Goal: Information Seeking & Learning: Learn about a topic

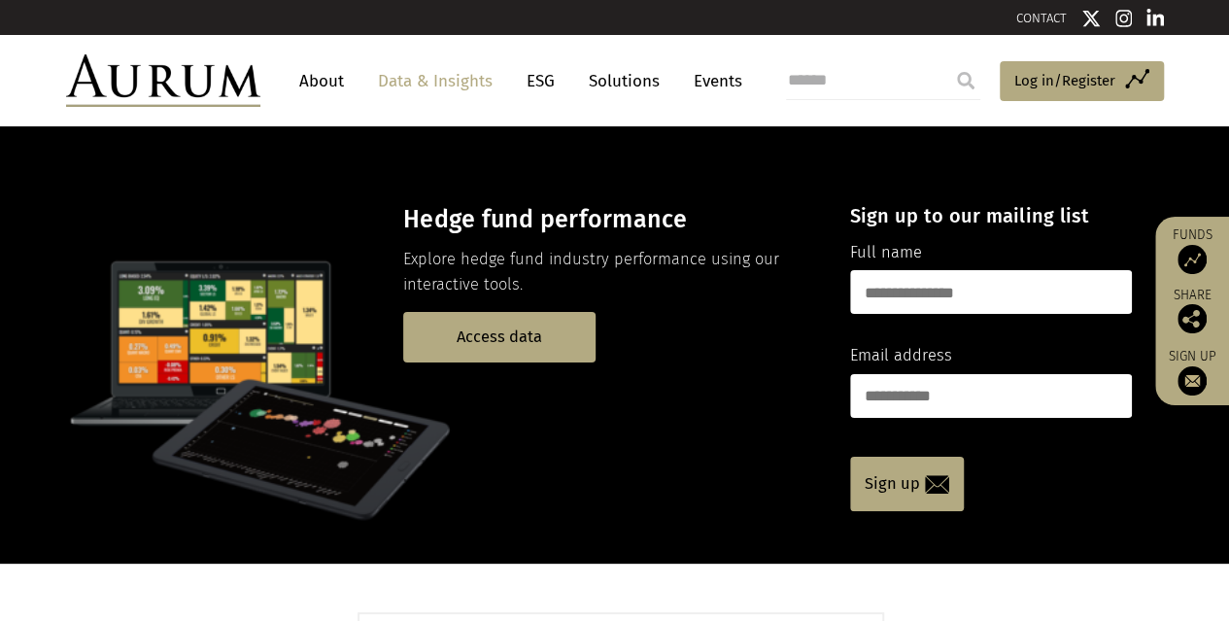
drag, startPoint x: 505, startPoint y: 364, endPoint x: 503, endPoint y: 351, distance: 13.7
click at [505, 364] on p at bounding box center [441, 390] width 750 height 272
click at [503, 345] on link "Access data" at bounding box center [499, 337] width 192 height 50
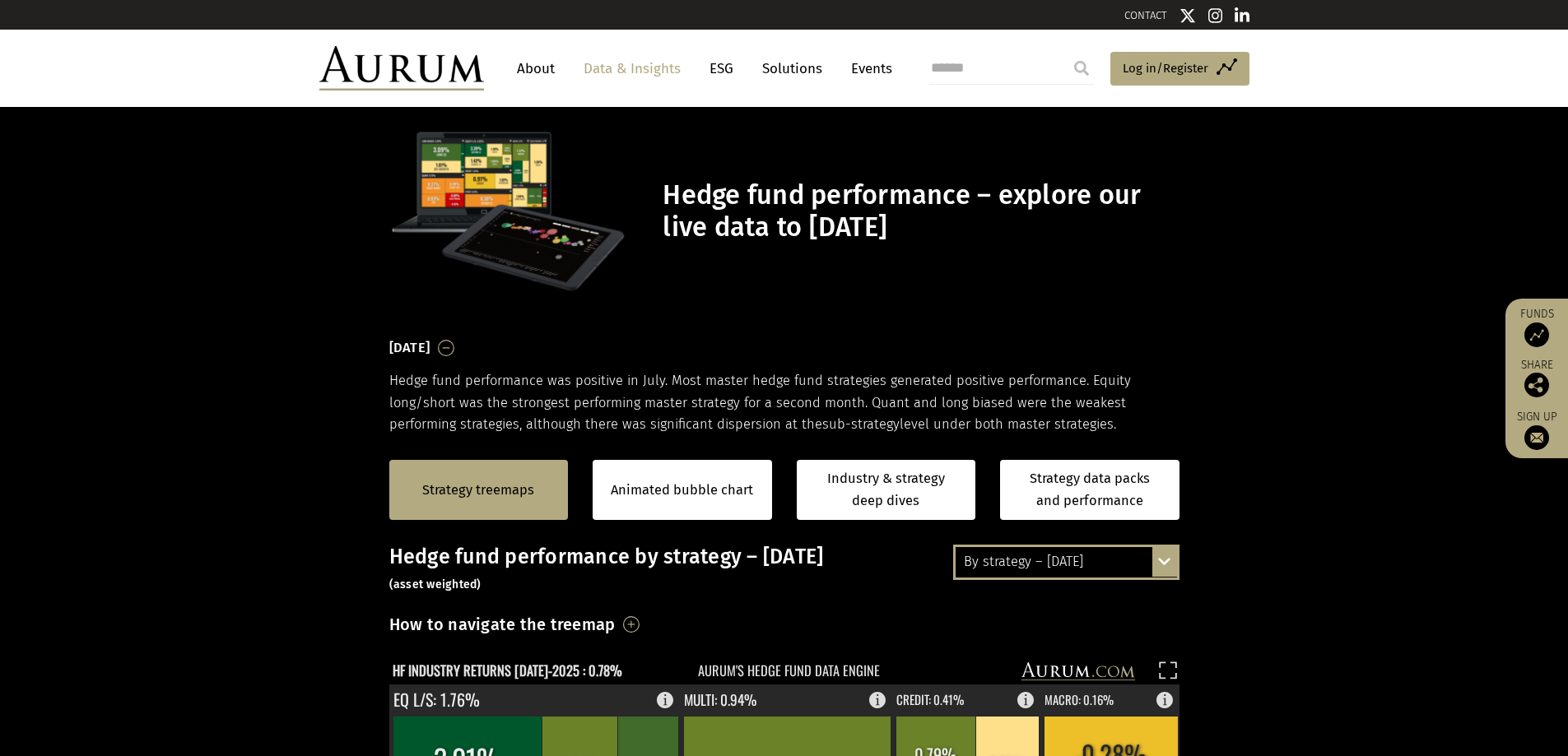
click at [1040, 525] on div "By strategy – [DATE]" at bounding box center [1066, 561] width 221 height 30
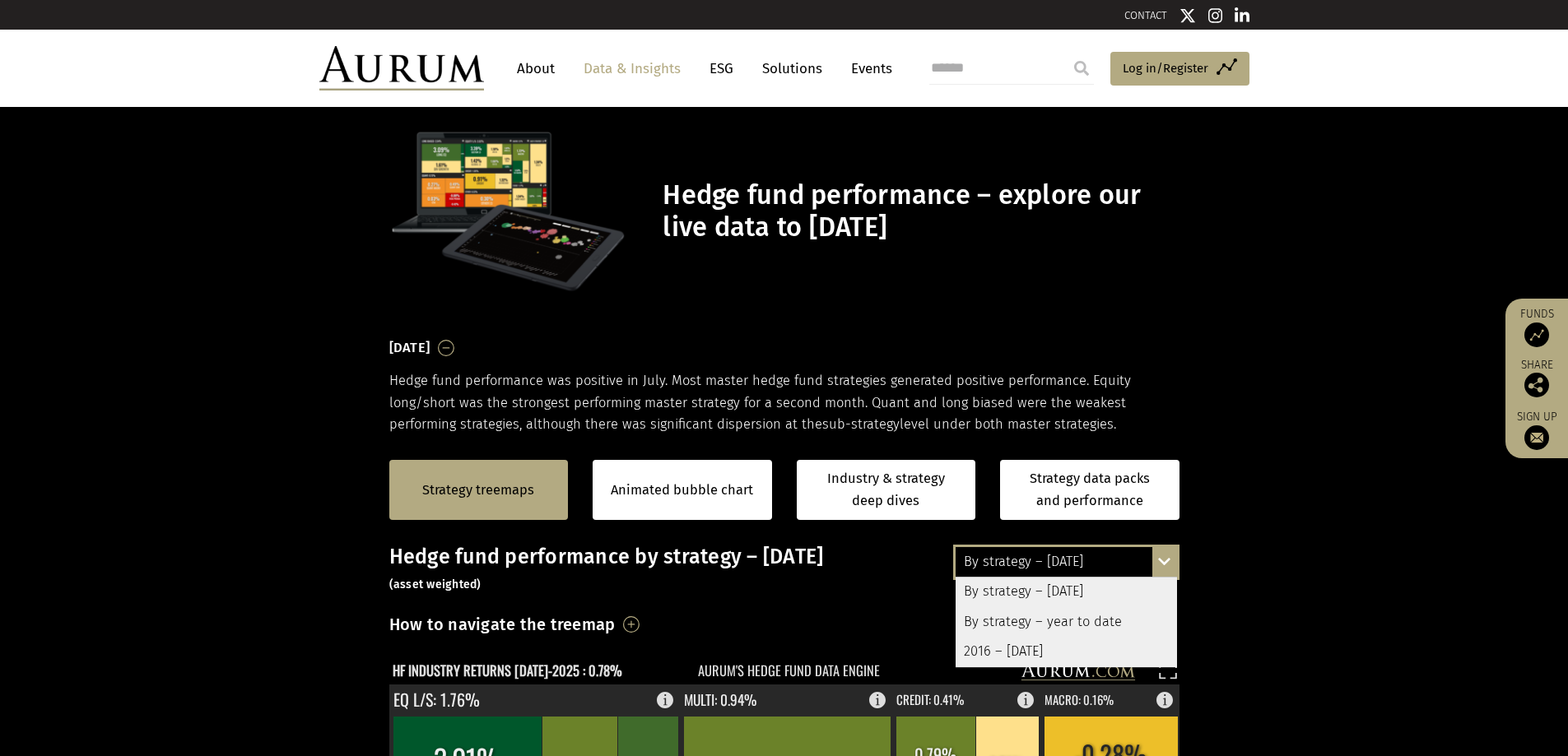
click at [1040, 525] on div "By strategy – year to date" at bounding box center [1066, 621] width 221 height 30
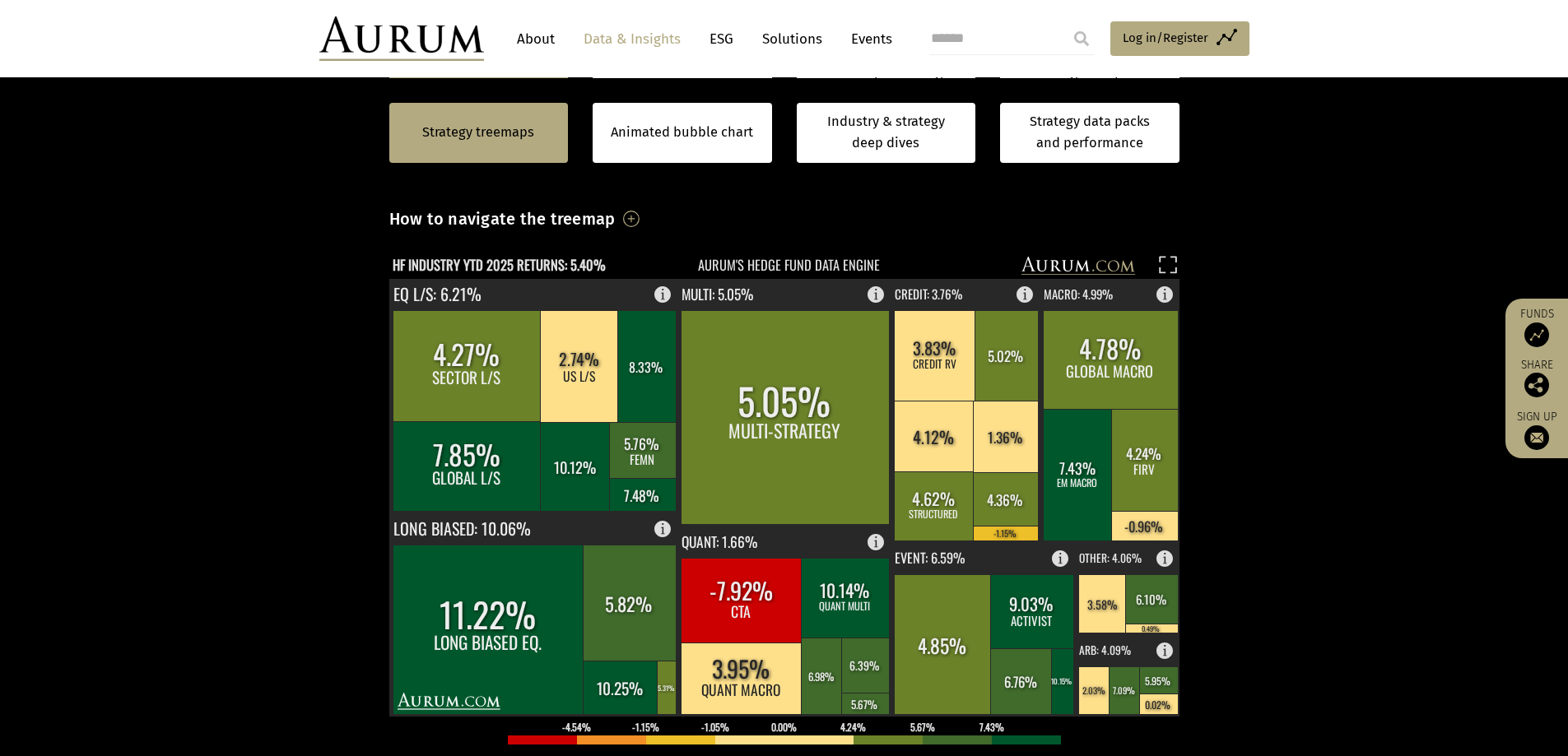
scroll to position [411, 0]
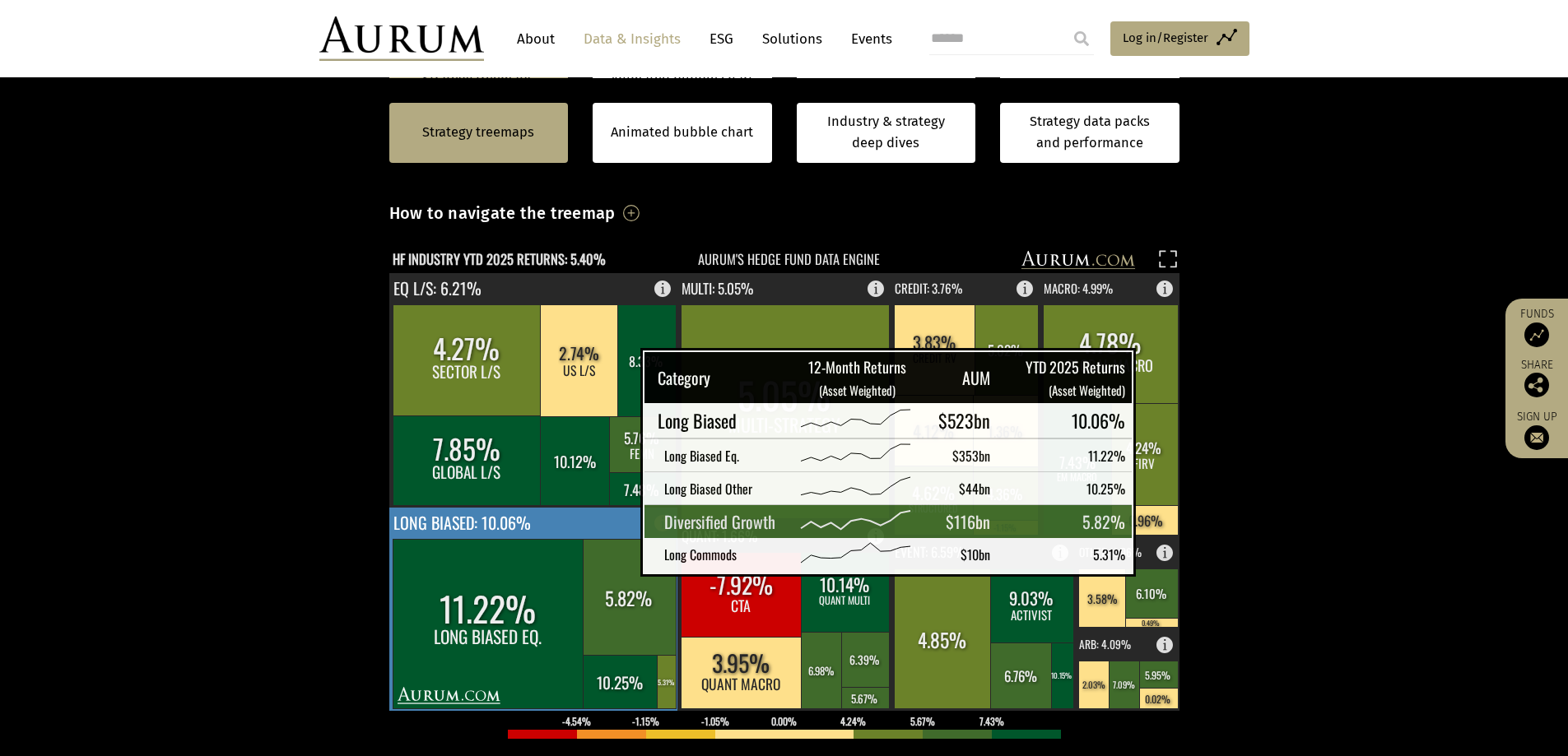
click at [586, 525] on rect at bounding box center [629, 596] width 93 height 116
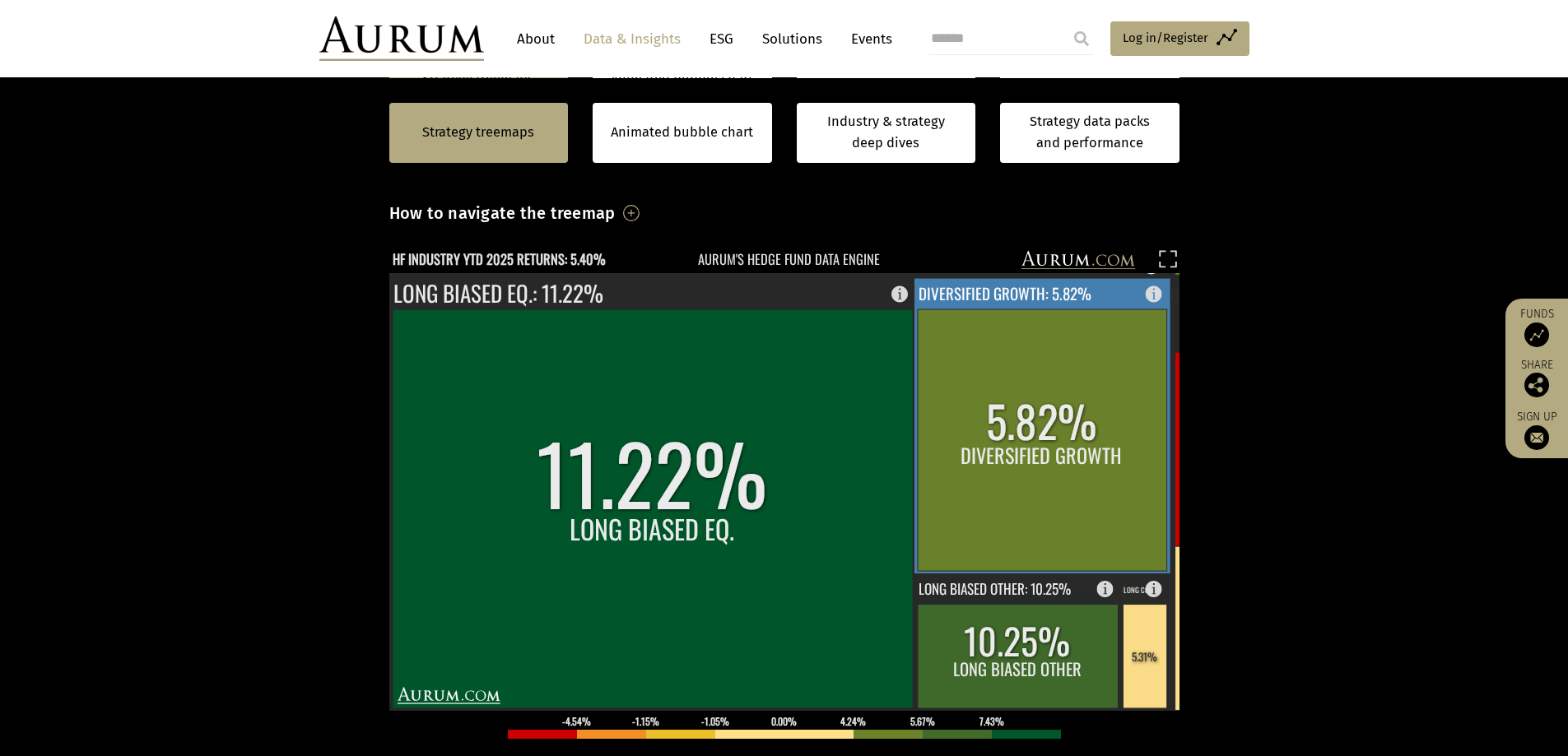
scroll to position [494, 0]
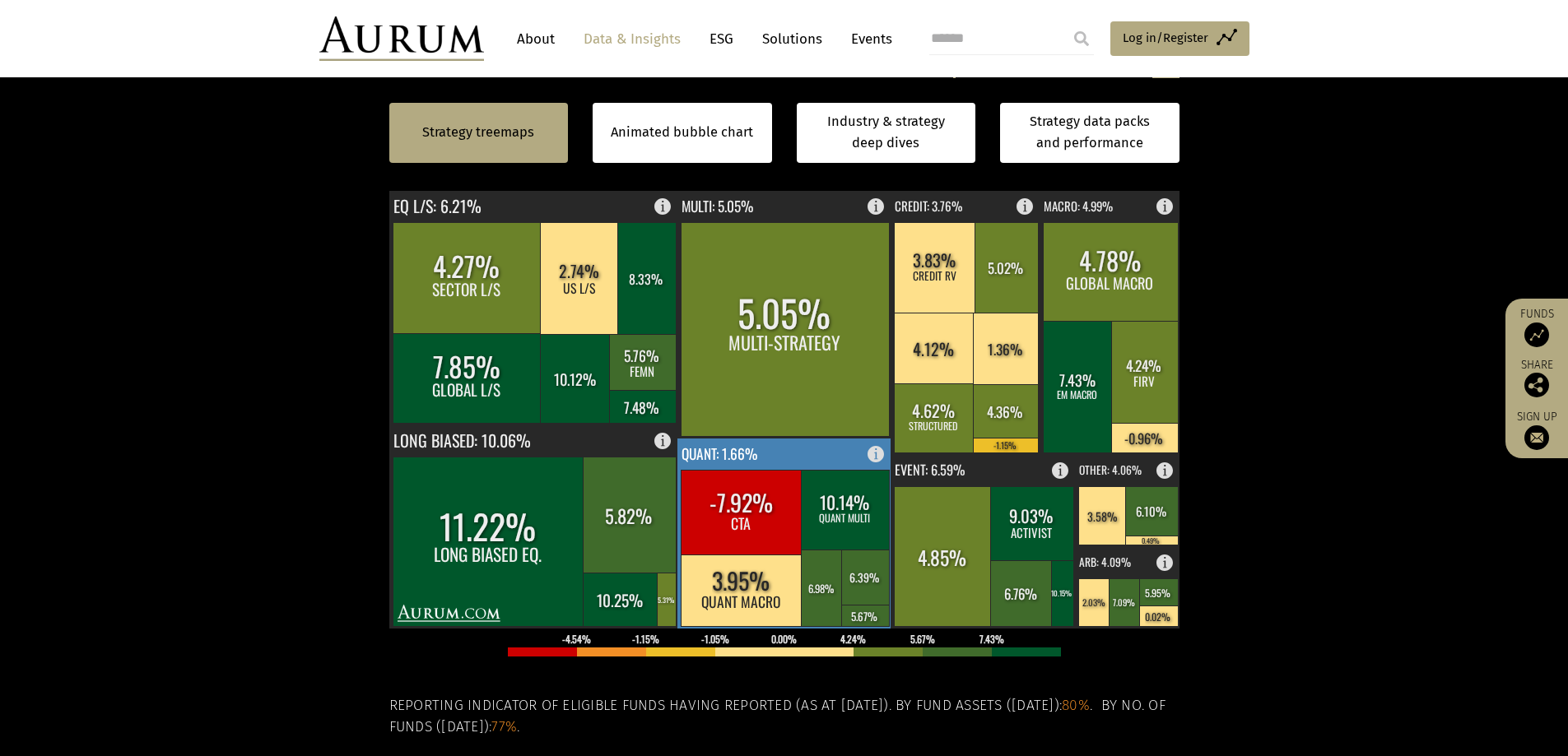
click at [875, 445] on rect at bounding box center [880, 450] width 19 height 23
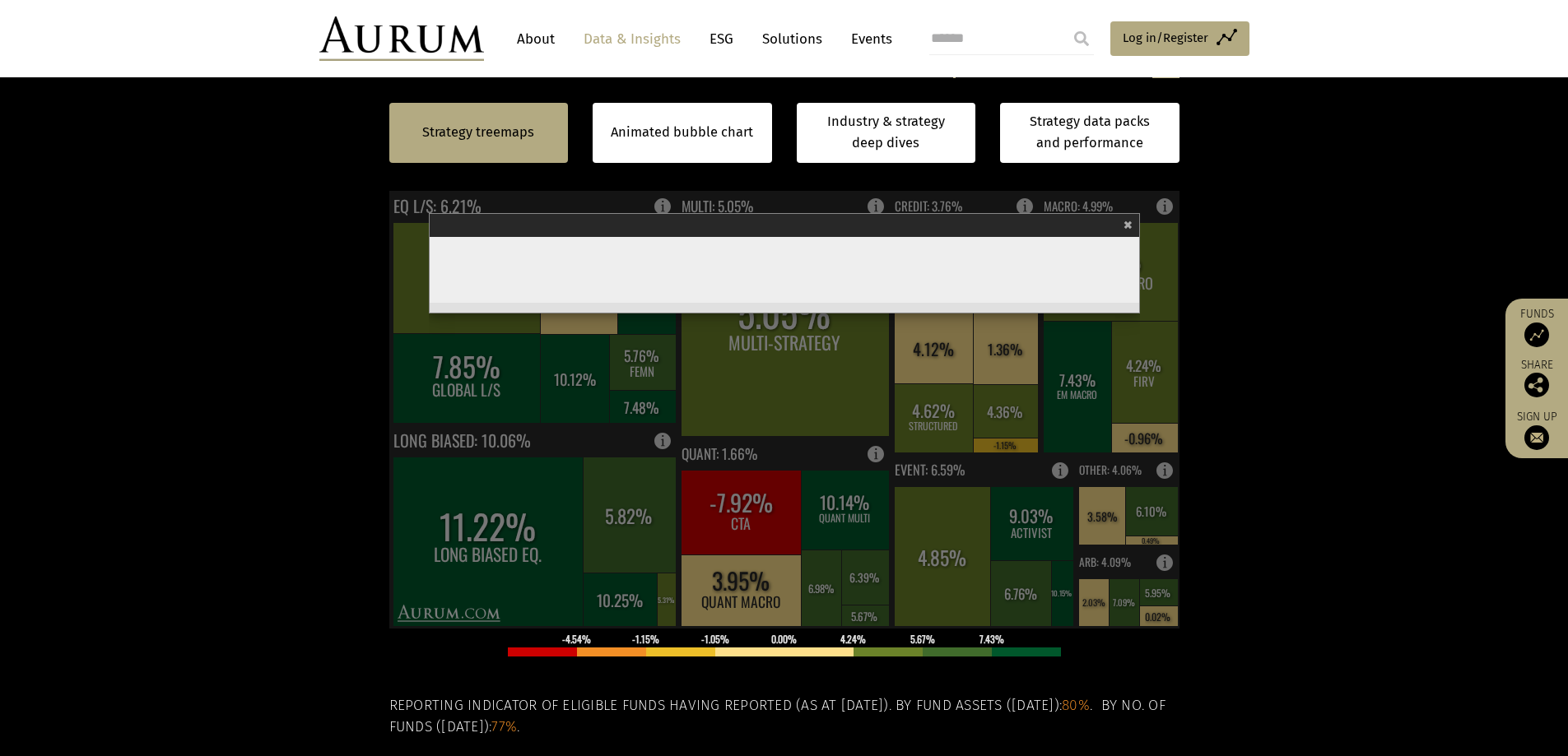
click at [1040, 226] on span "×" at bounding box center [1128, 223] width 9 height 19
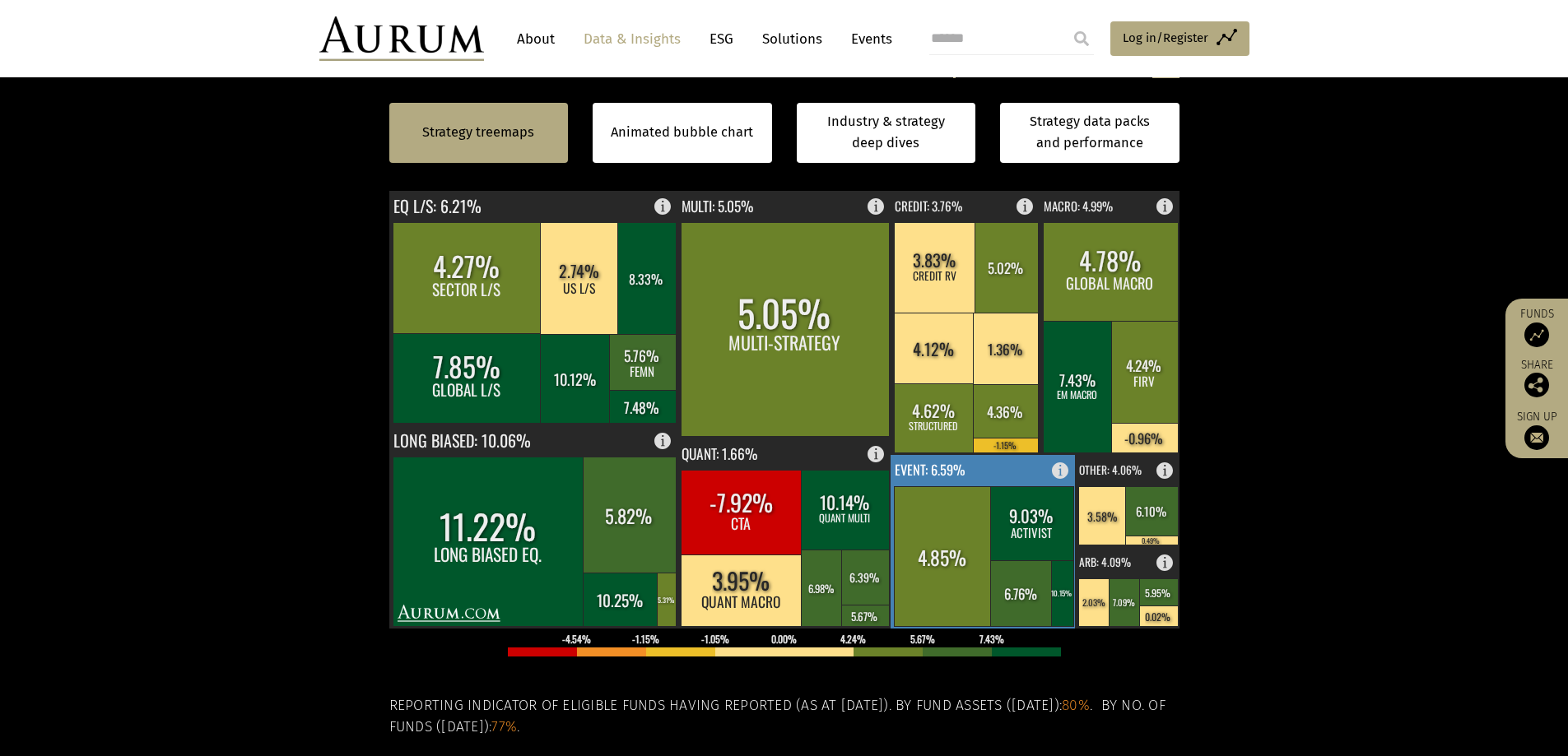
click at [949, 477] on text "EVENT: 6.59%" at bounding box center [930, 469] width 71 height 19
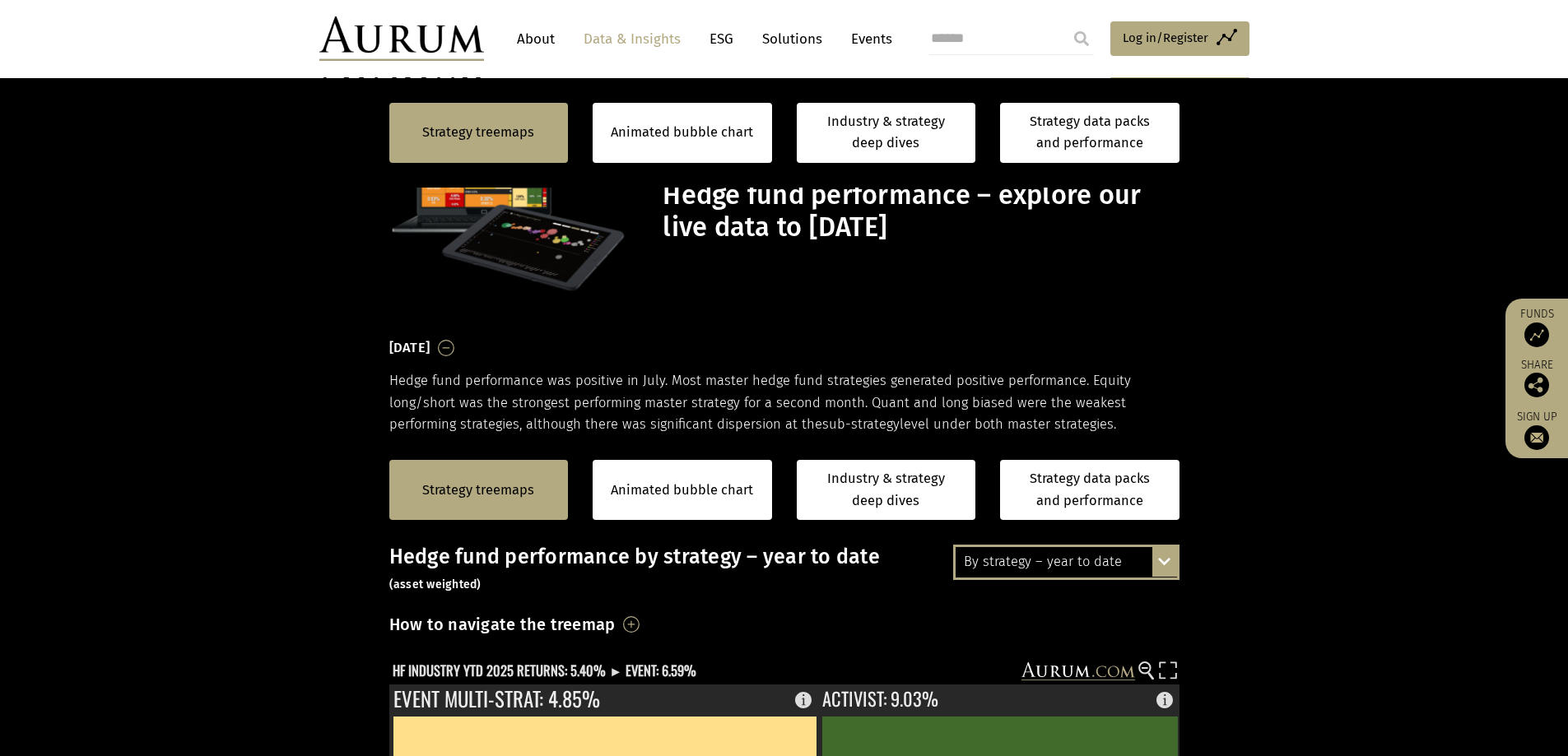
scroll to position [494, 0]
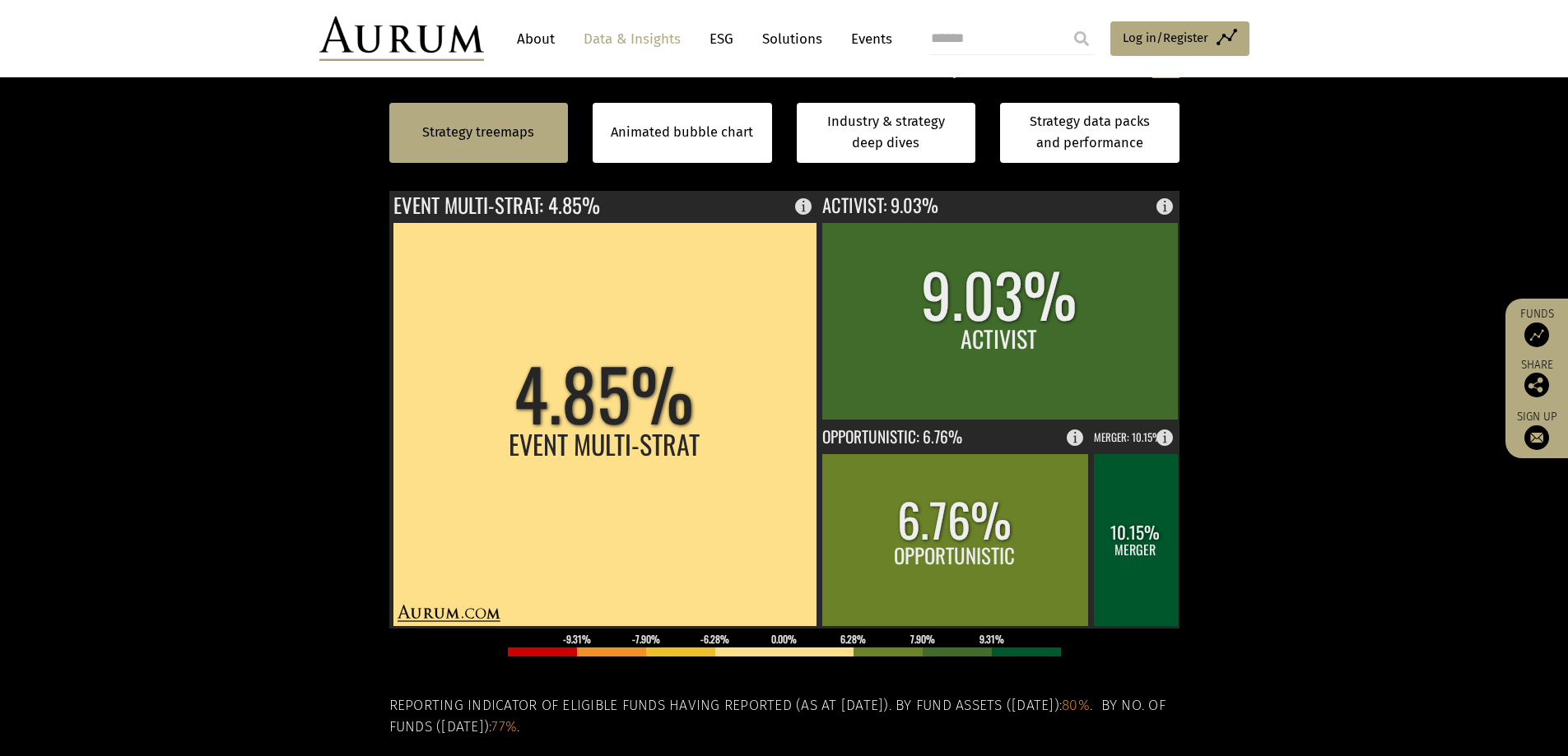
click at [1224, 183] on div "Strategy treemaps Animated bubble chart Industry & strategy deep dives Strategy…" at bounding box center [784, 132] width 1568 height 109
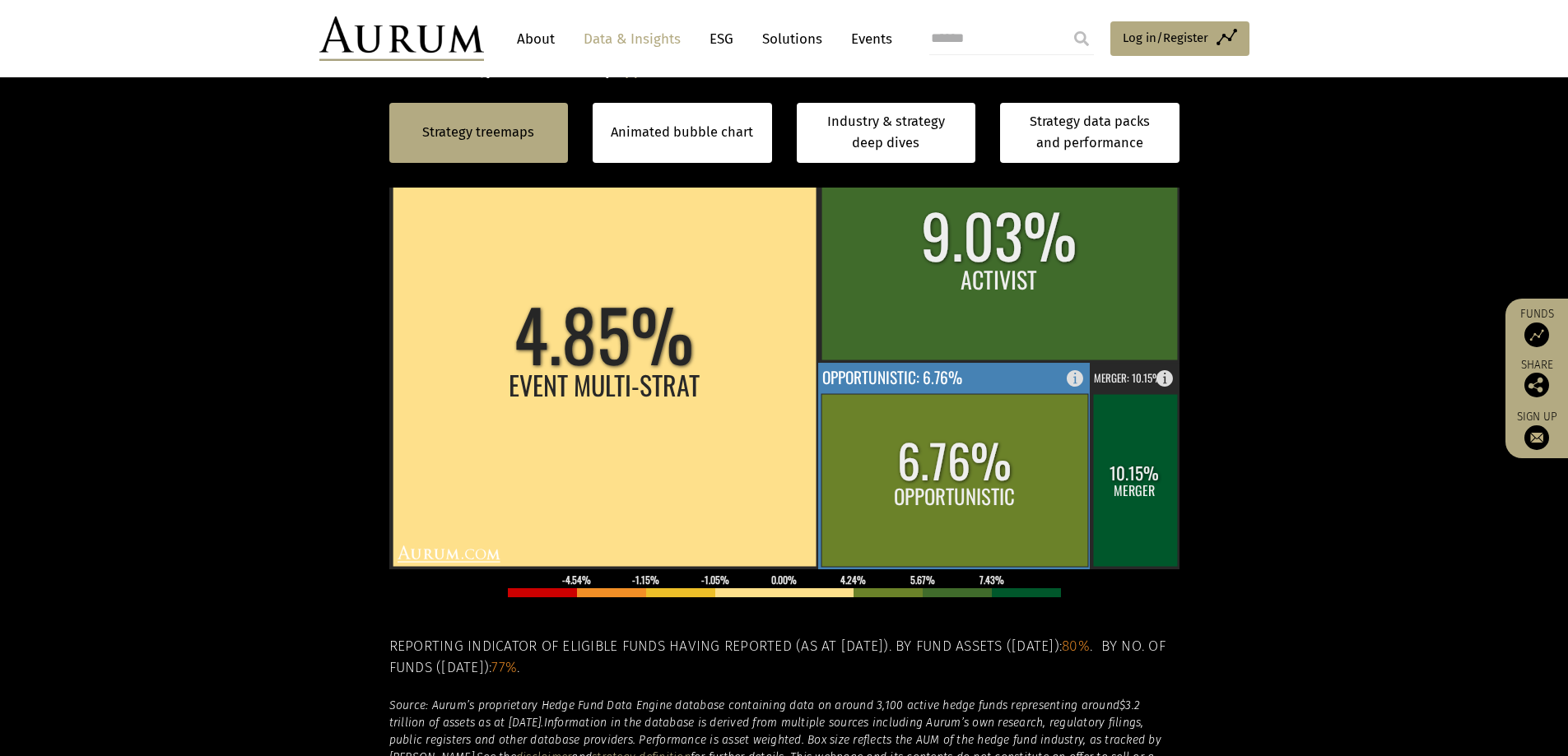
scroll to position [576, 0]
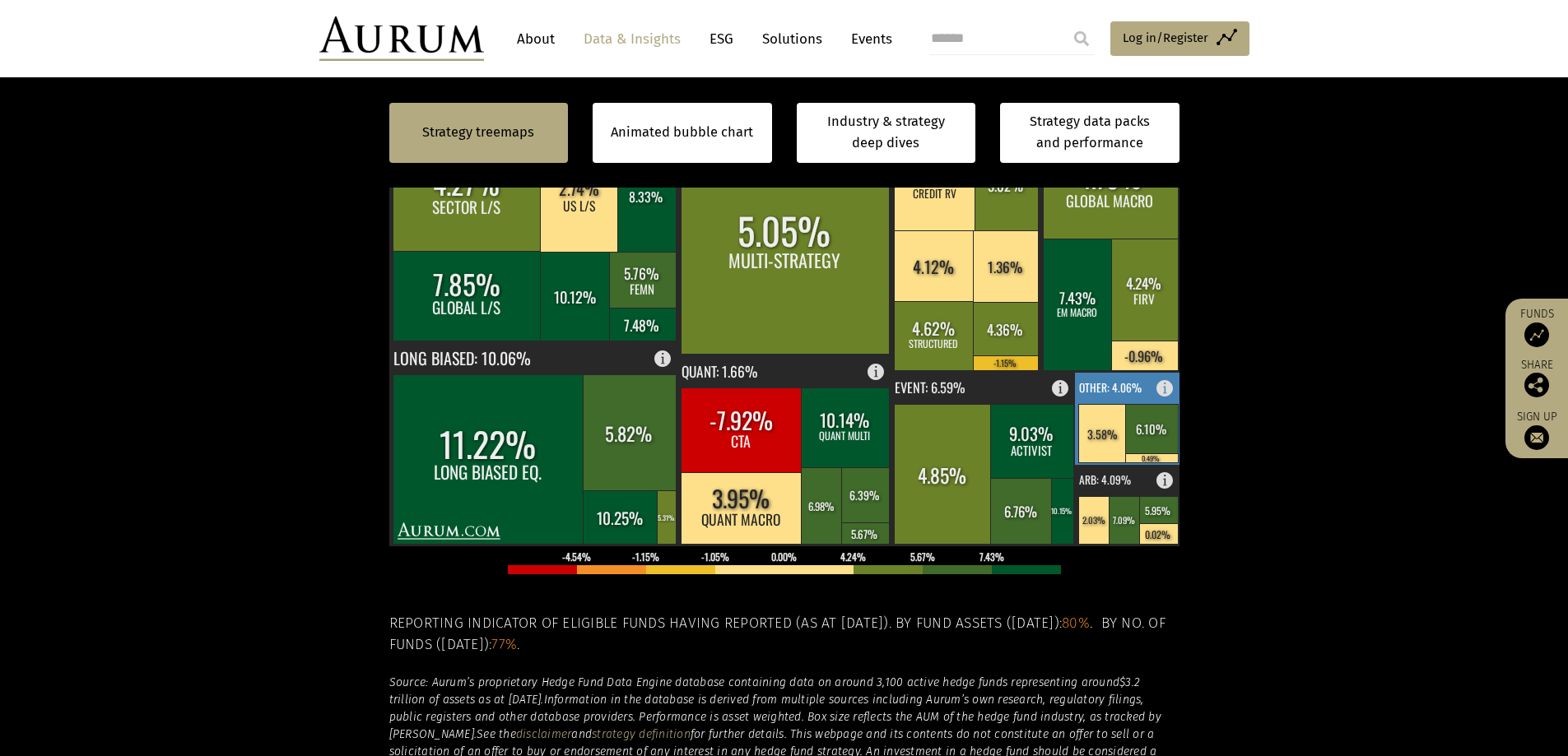
click at [1111, 382] on text "OTHER: 4.06%" at bounding box center [1110, 387] width 63 height 16
click at [1105, 483] on text "ARB: 4.09%" at bounding box center [1104, 479] width 52 height 16
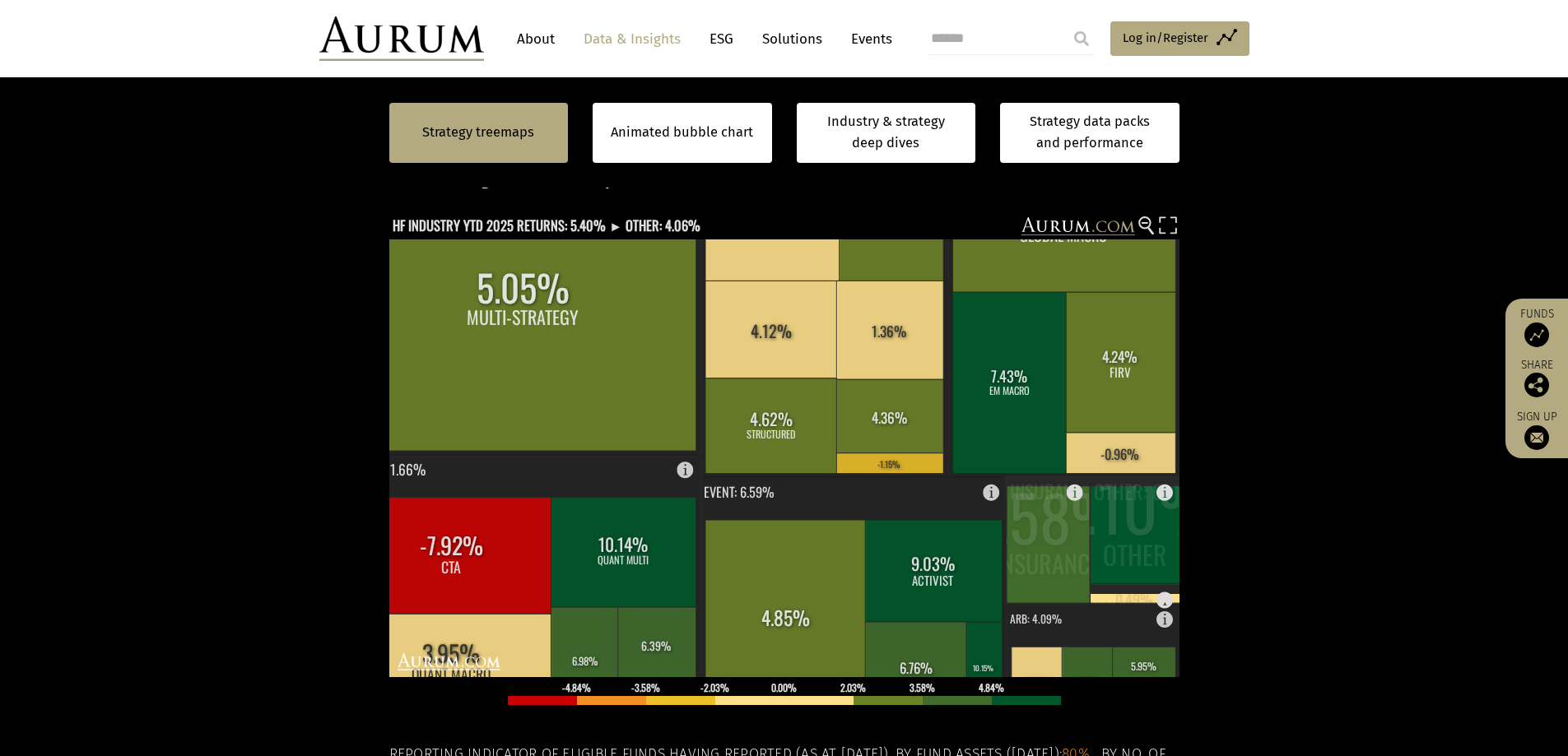
scroll to position [411, 0]
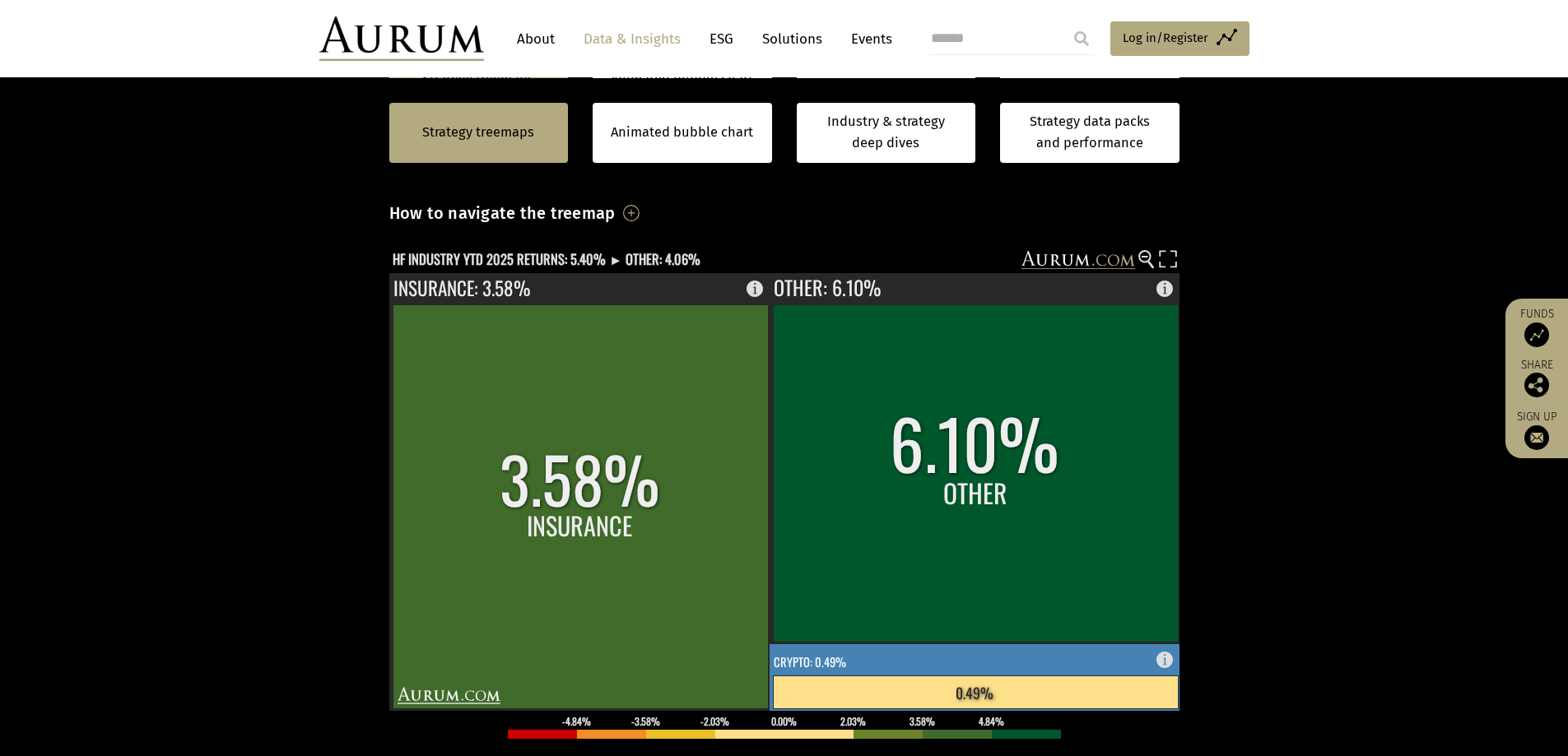
click at [1160, 660] on rect at bounding box center [1169, 655] width 19 height 23
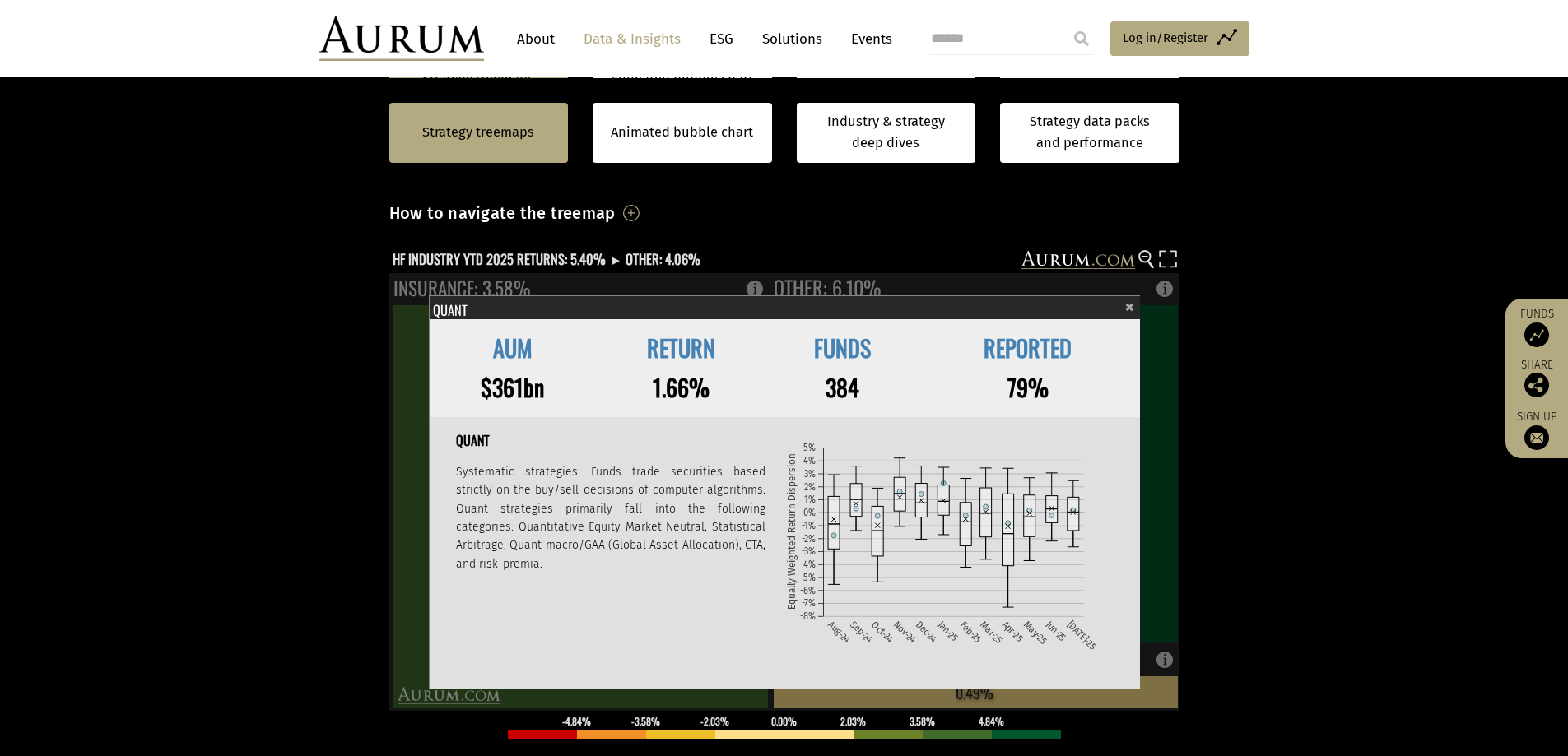
click at [1229, 590] on section "Strategy treemaps Animated bubble chart Industry & strategy deep dives Strategy…" at bounding box center [784, 538] width 1568 height 1028
click at [1125, 301] on span "×" at bounding box center [1129, 305] width 9 height 19
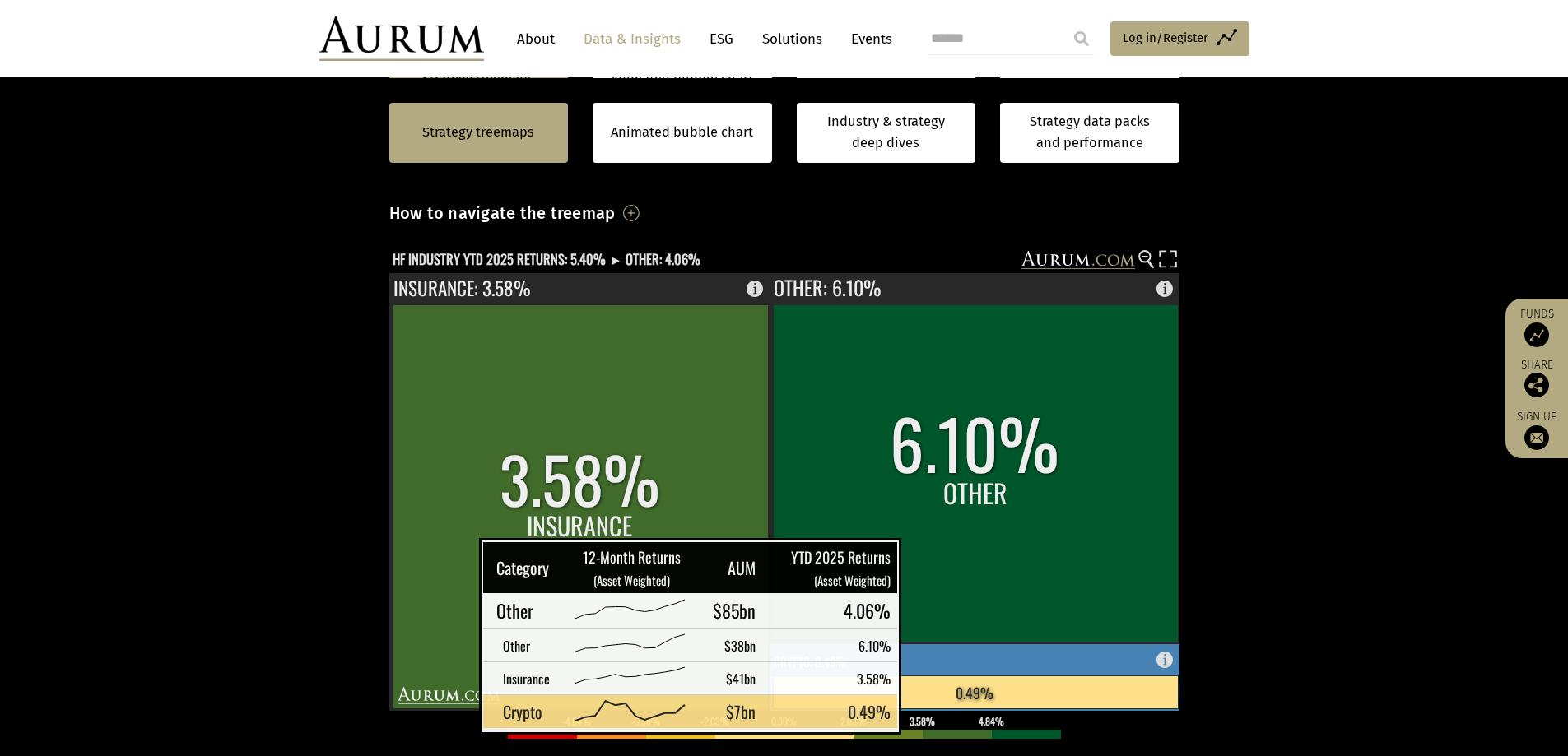
click at [961, 701] on rect at bounding box center [975, 692] width 405 height 33
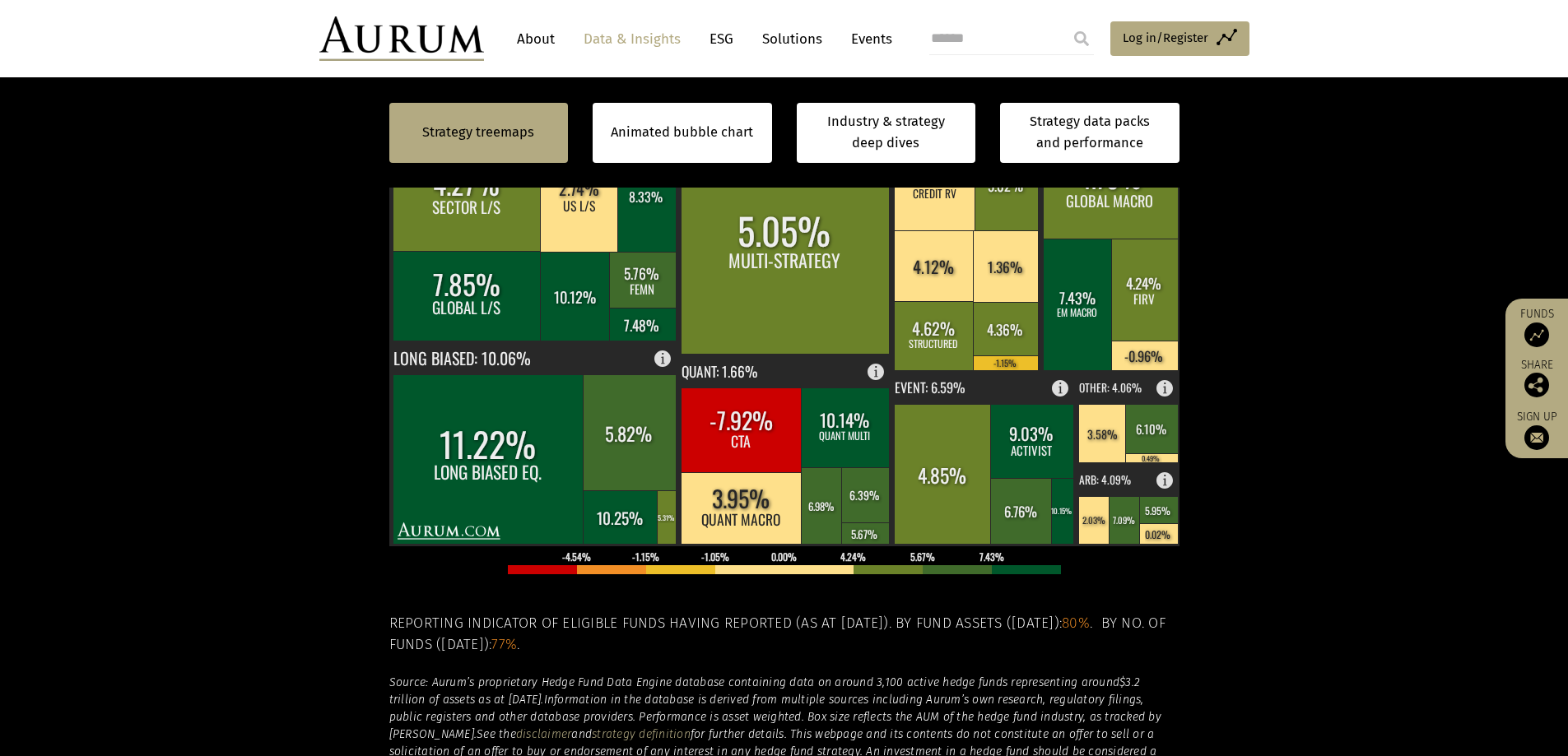
scroll to position [494, 0]
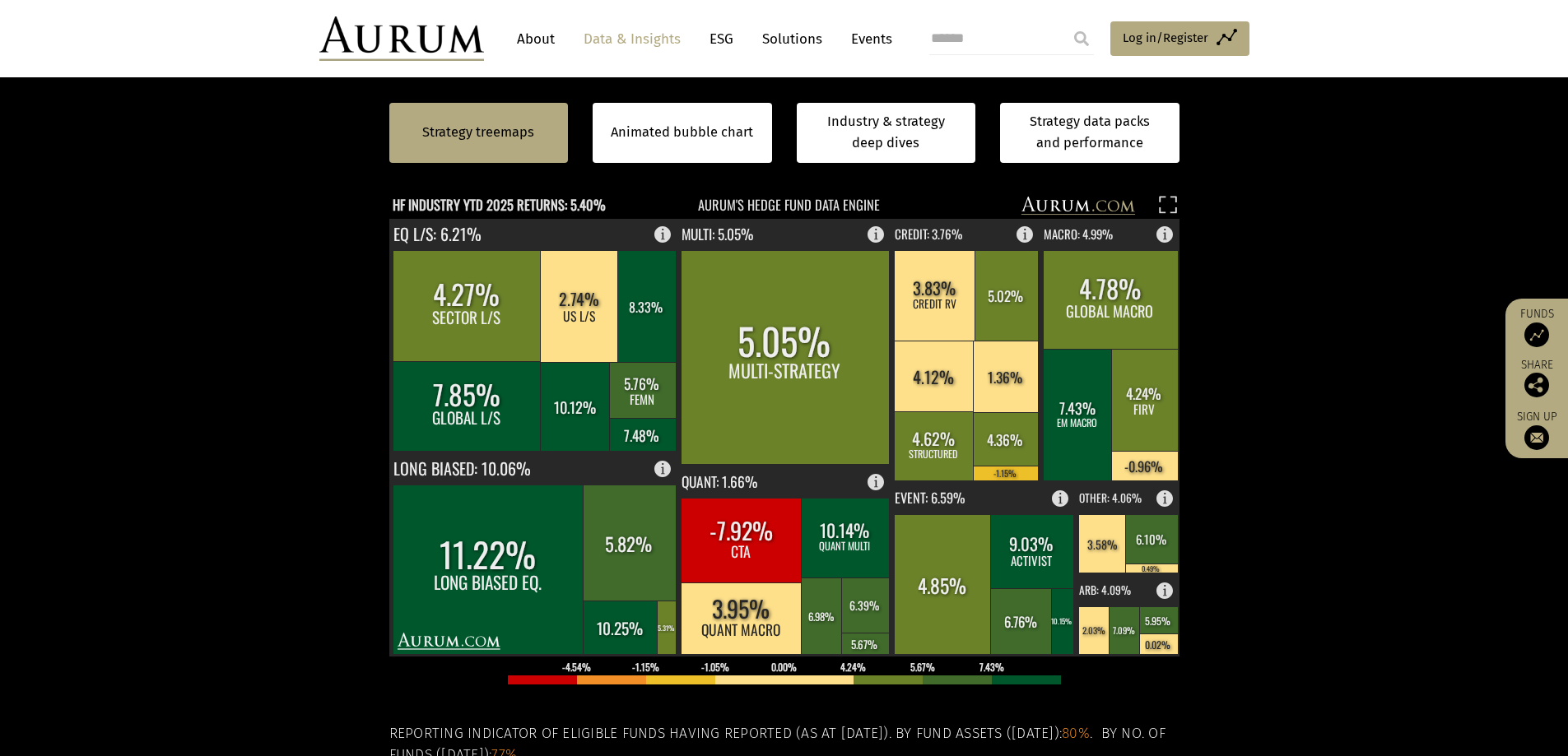
scroll to position [494, 0]
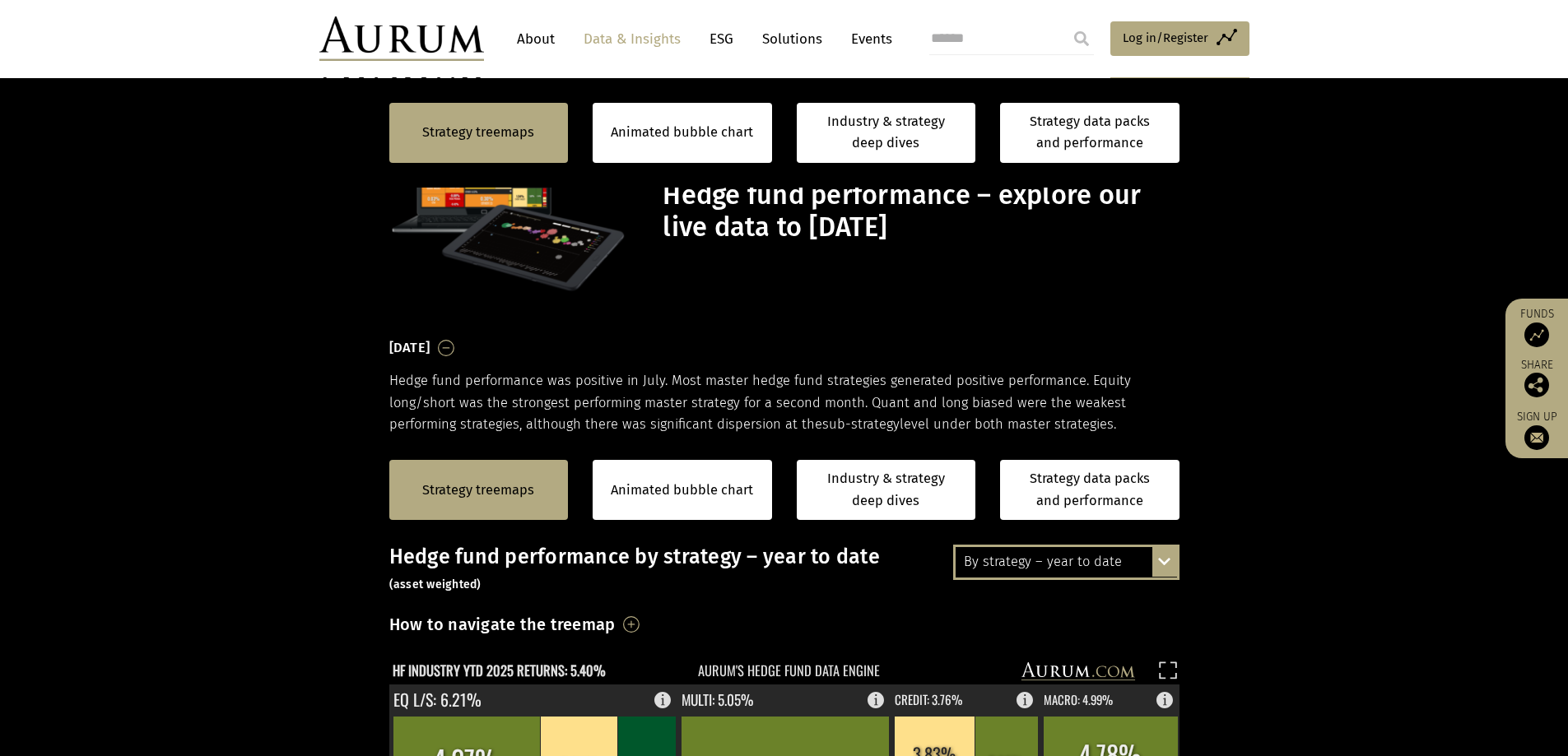
scroll to position [494, 0]
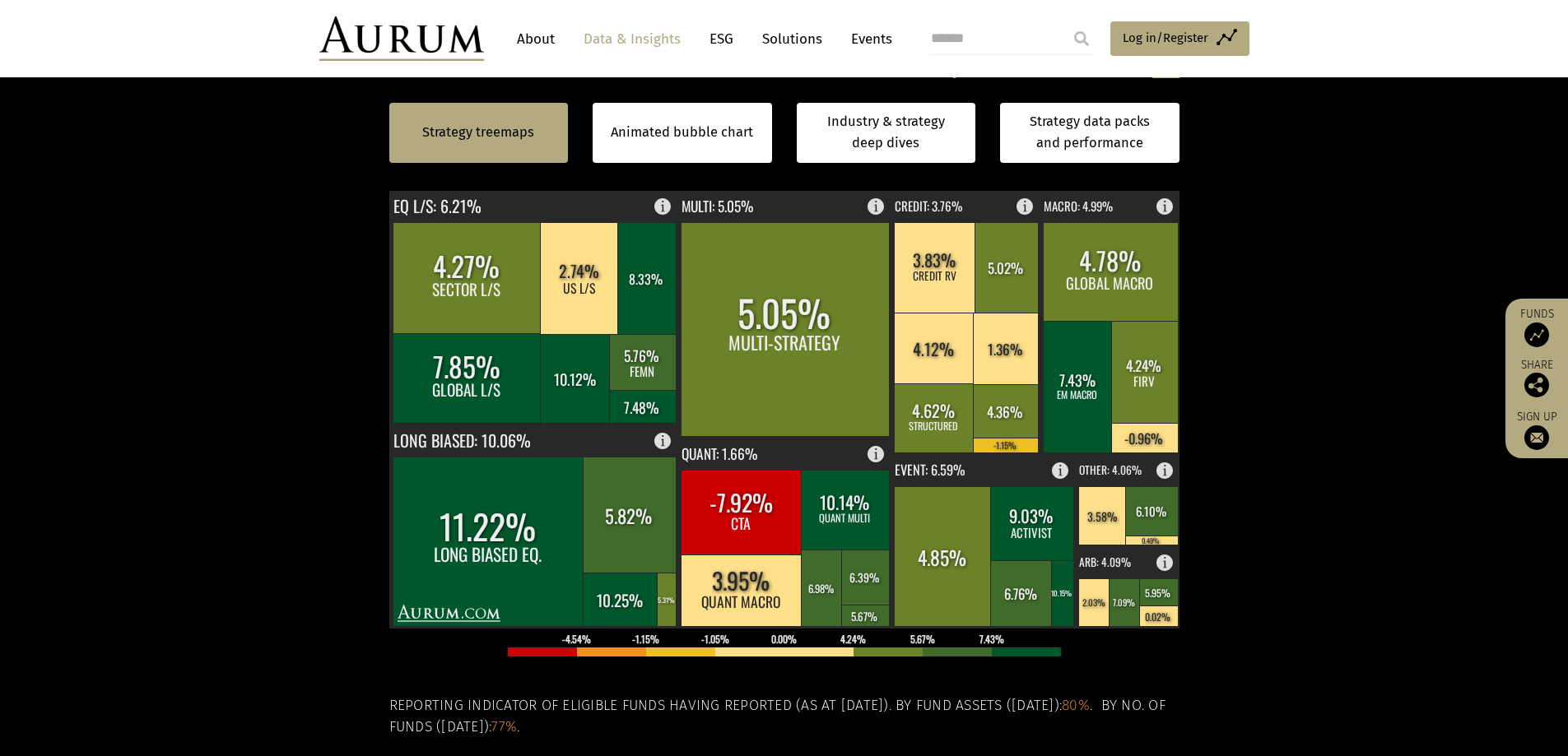
scroll to position [494, 0]
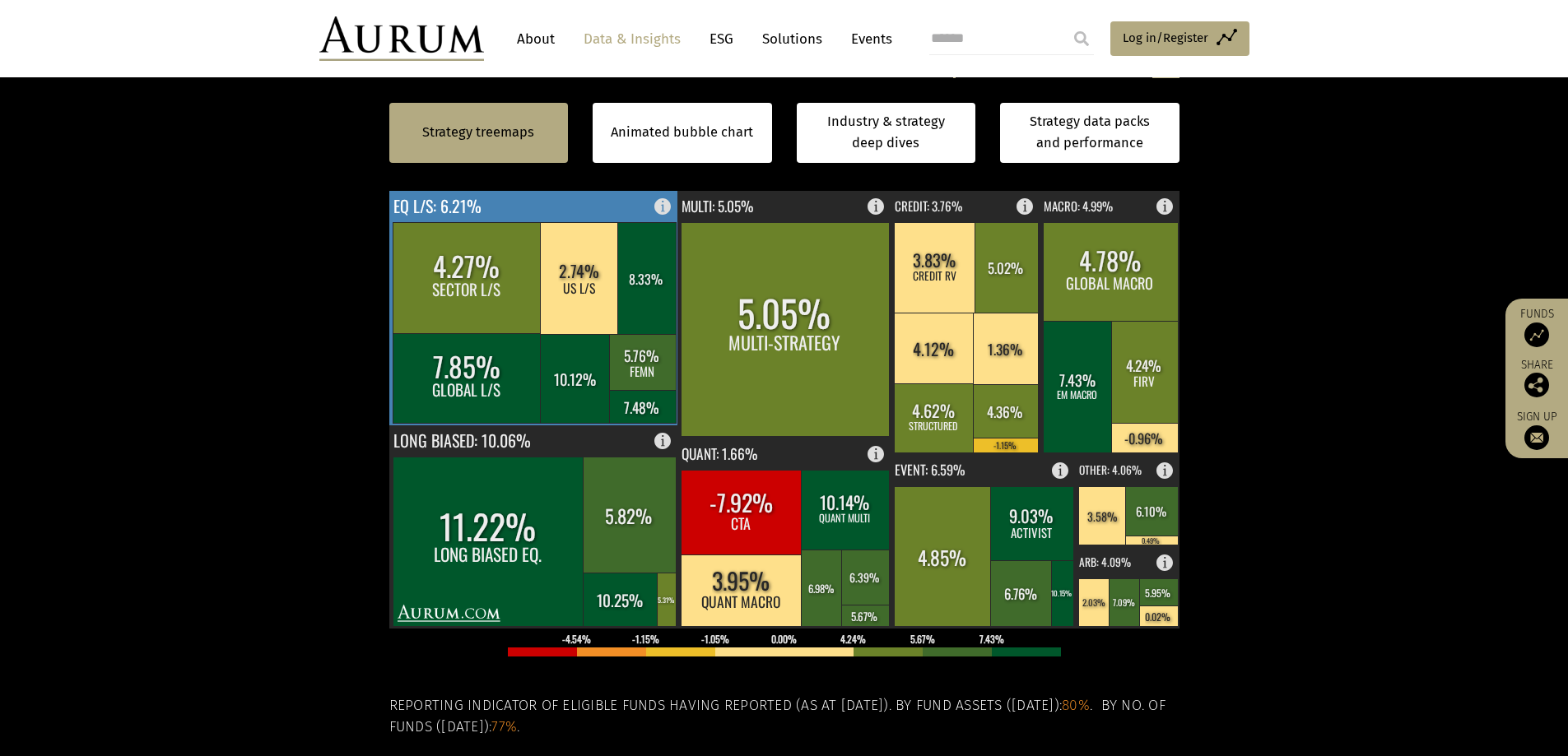
click at [479, 201] on rect at bounding box center [534, 307] width 290 height 235
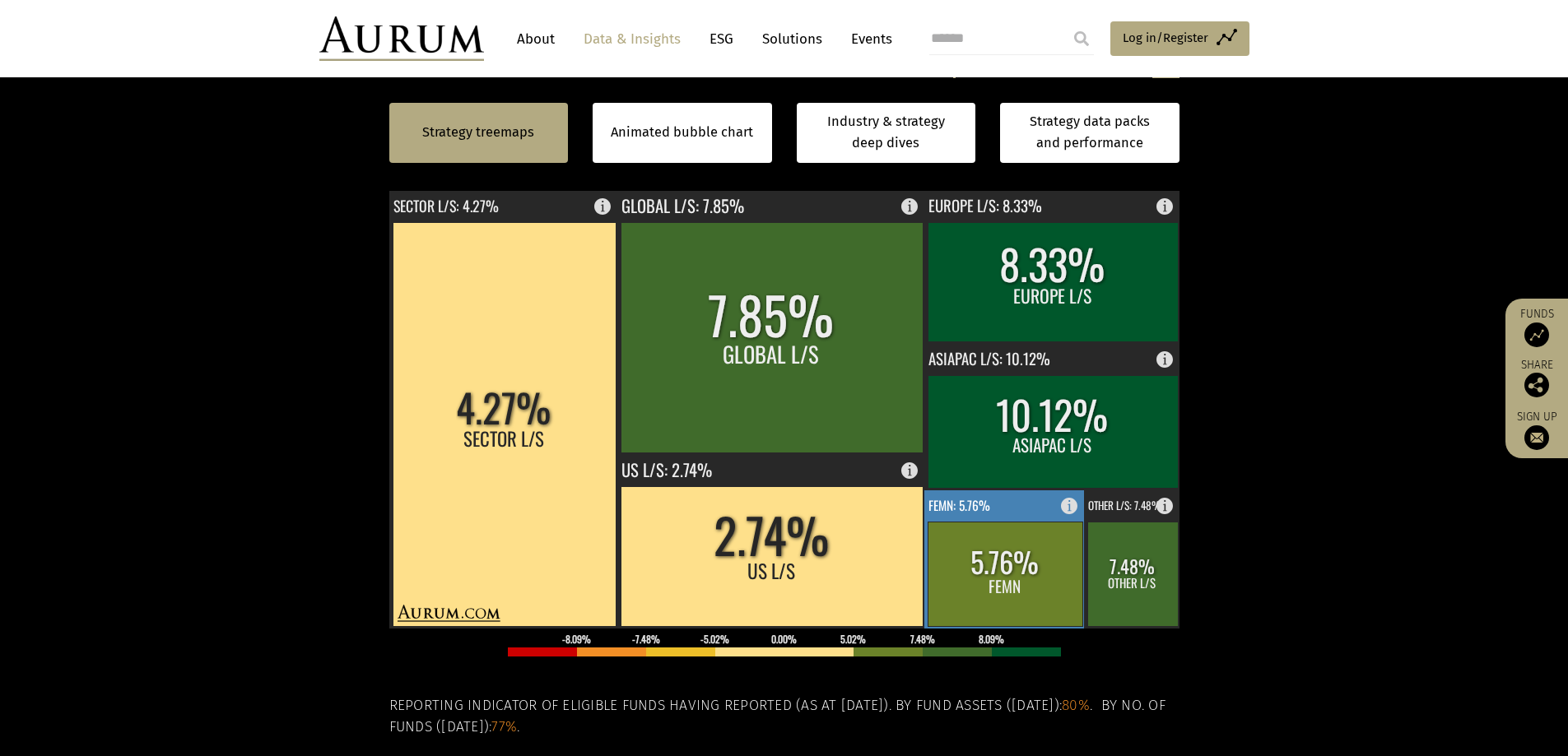
click at [1074, 511] on rect at bounding box center [1073, 501] width 19 height 23
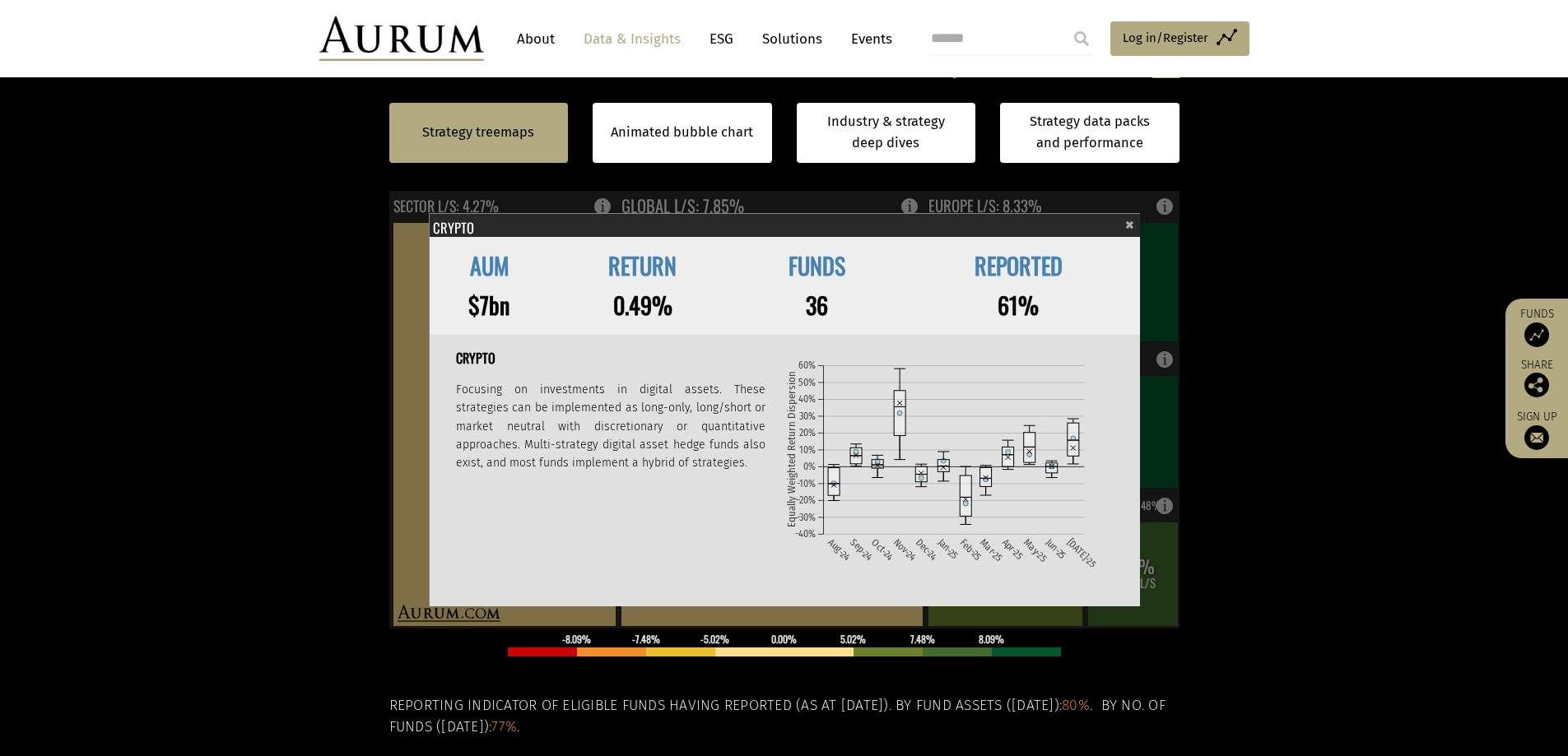
click at [174, 472] on section "Strategy treemaps Animated bubble chart Industry & strategy deep dives Strategy…" at bounding box center [784, 455] width 1568 height 1028
click at [1128, 225] on span "×" at bounding box center [1129, 223] width 9 height 19
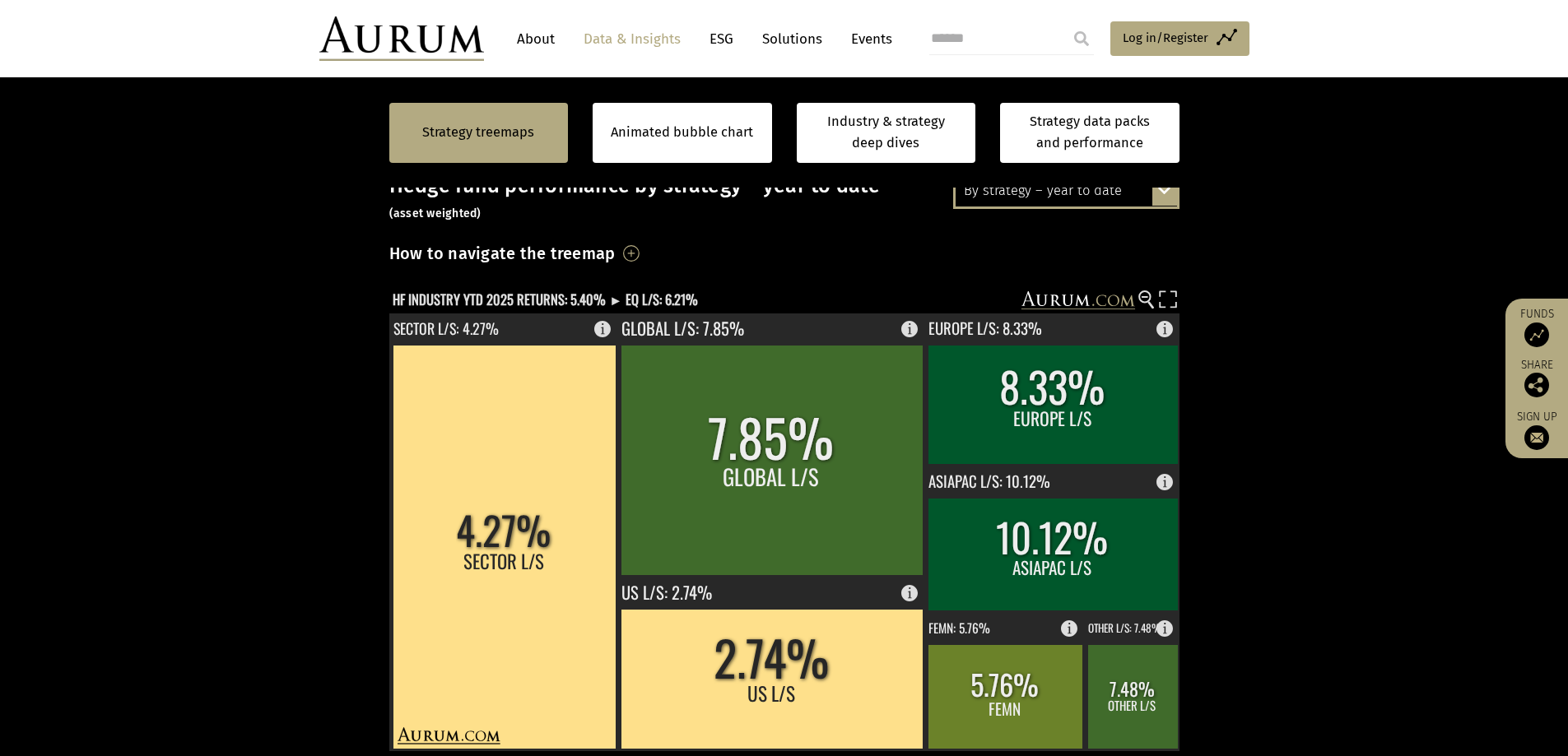
scroll to position [411, 0]
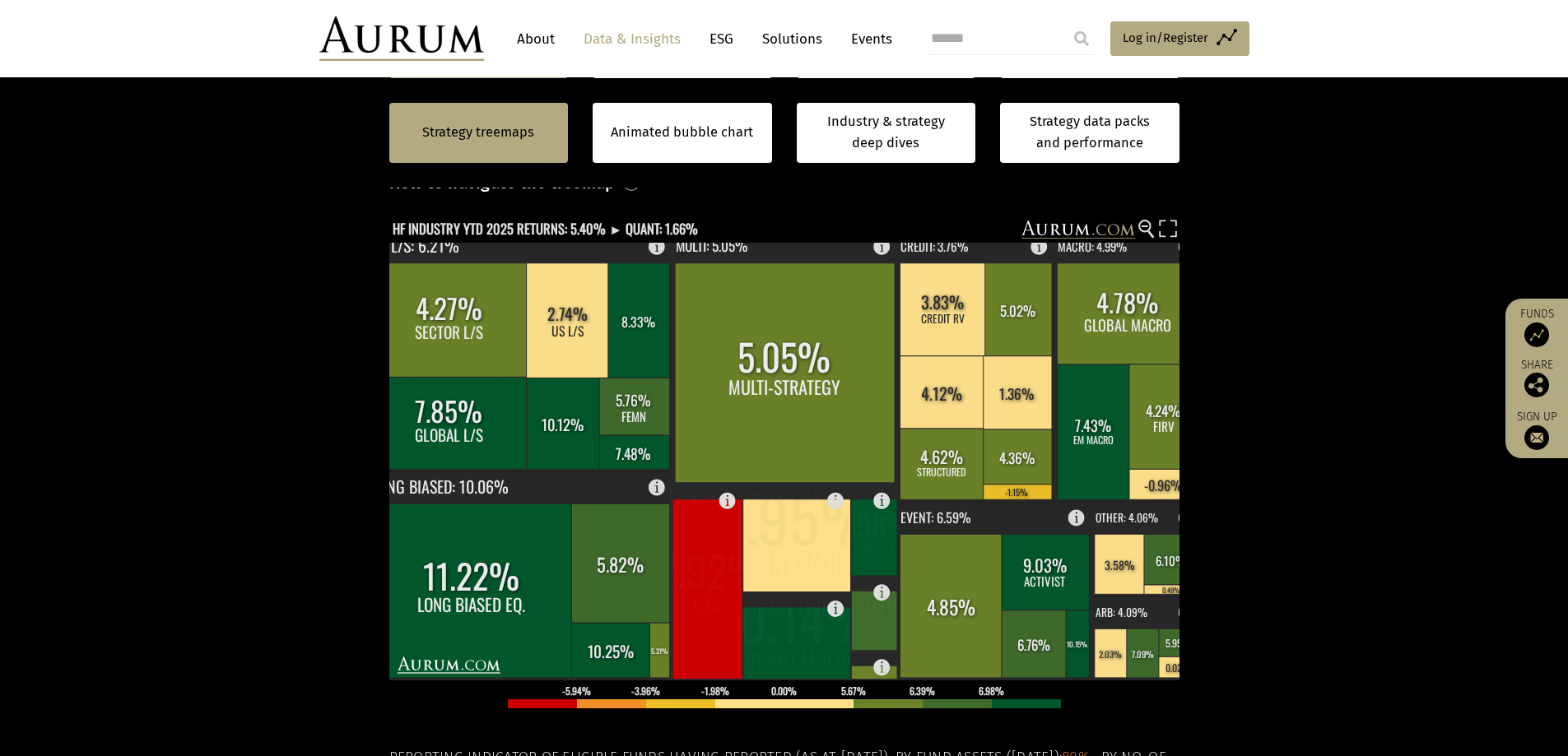
scroll to position [411, 0]
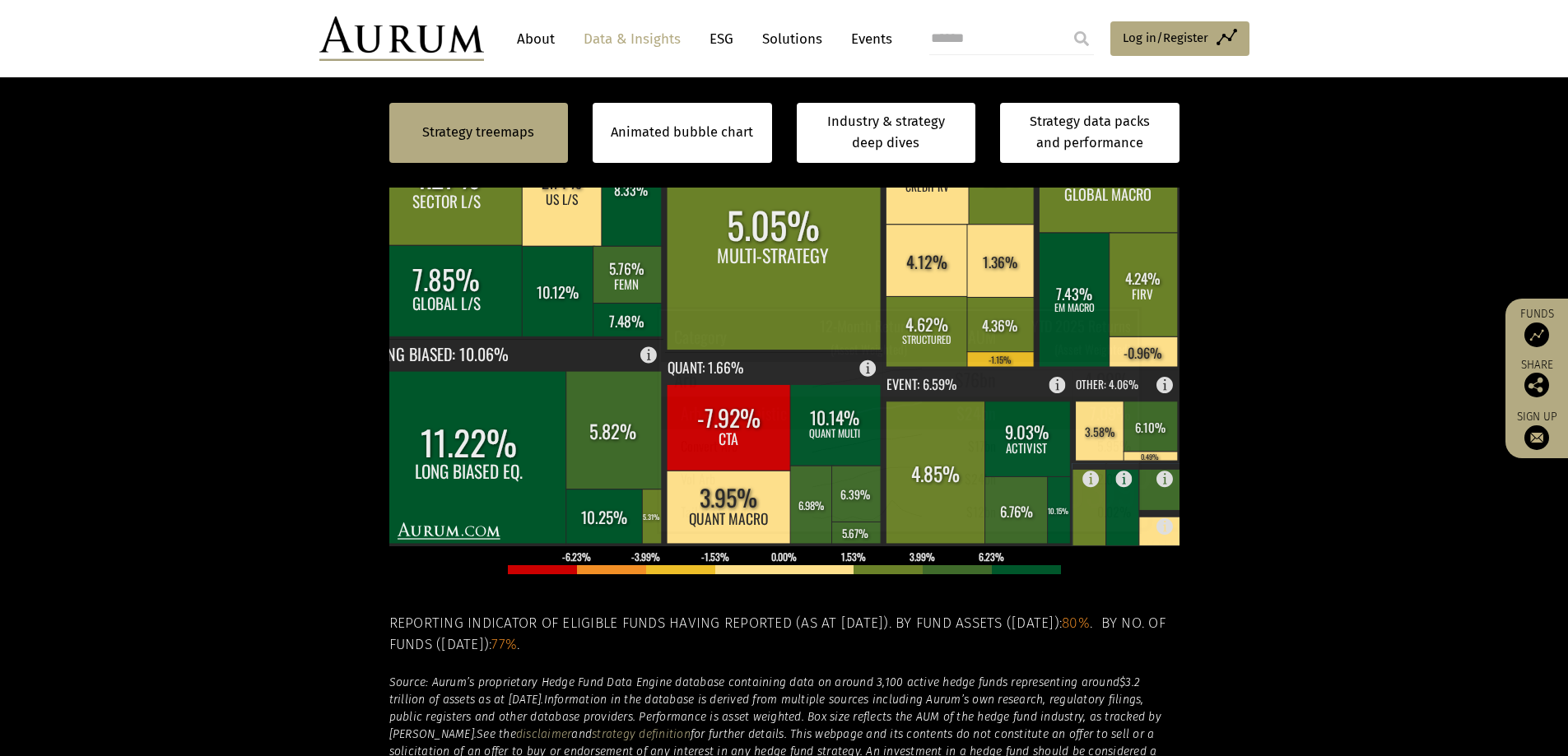
scroll to position [494, 0]
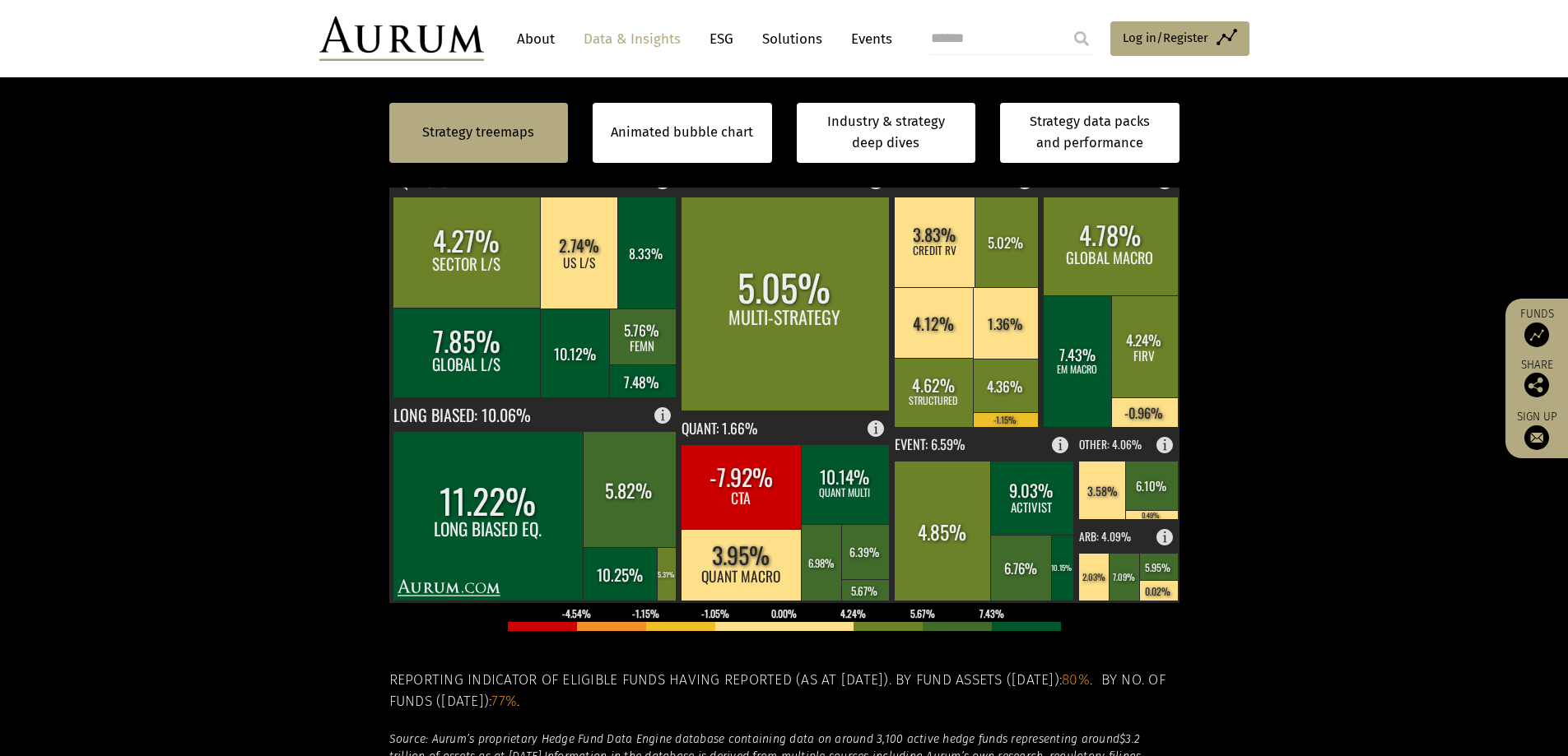
scroll to position [494, 0]
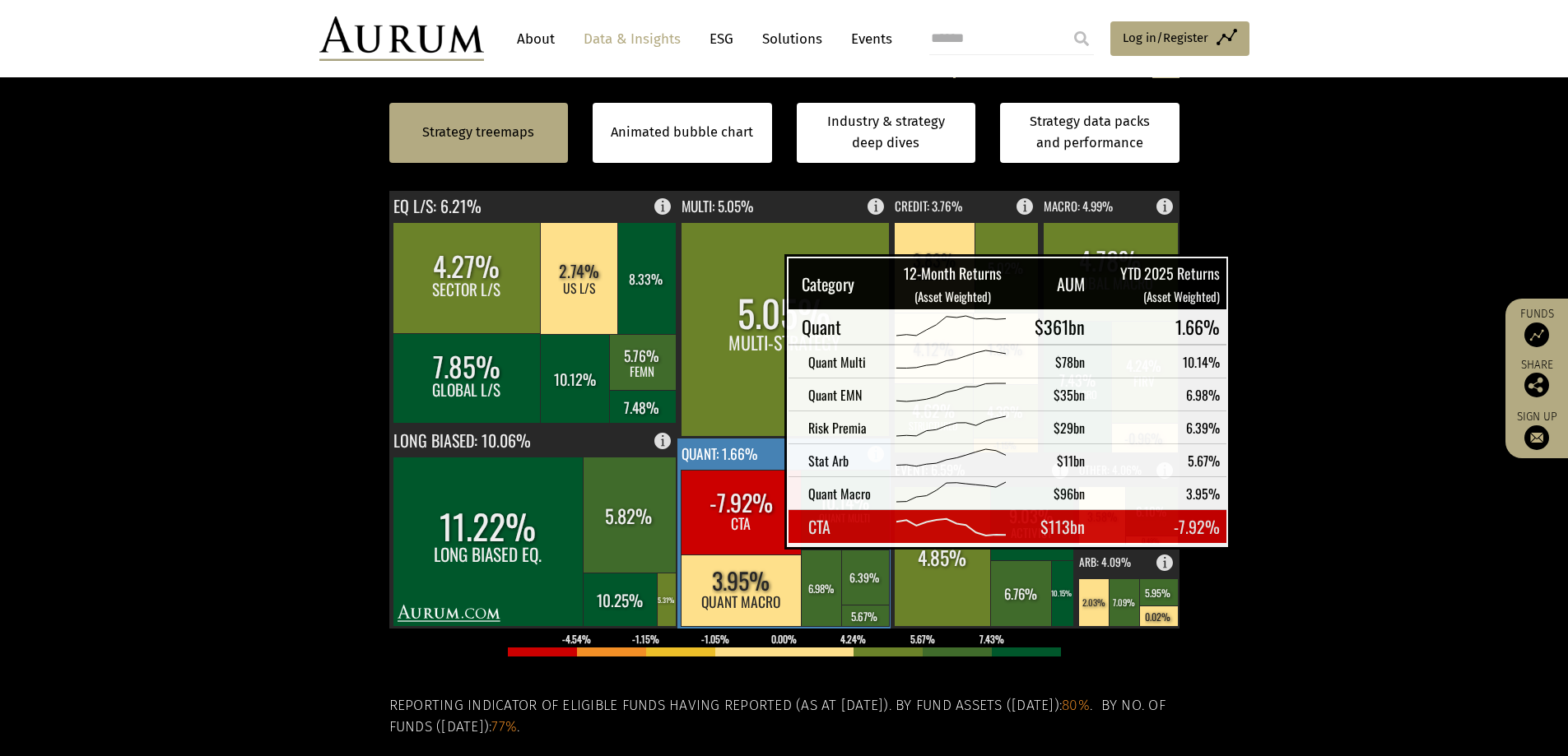
click at [743, 531] on rect at bounding box center [741, 512] width 122 height 85
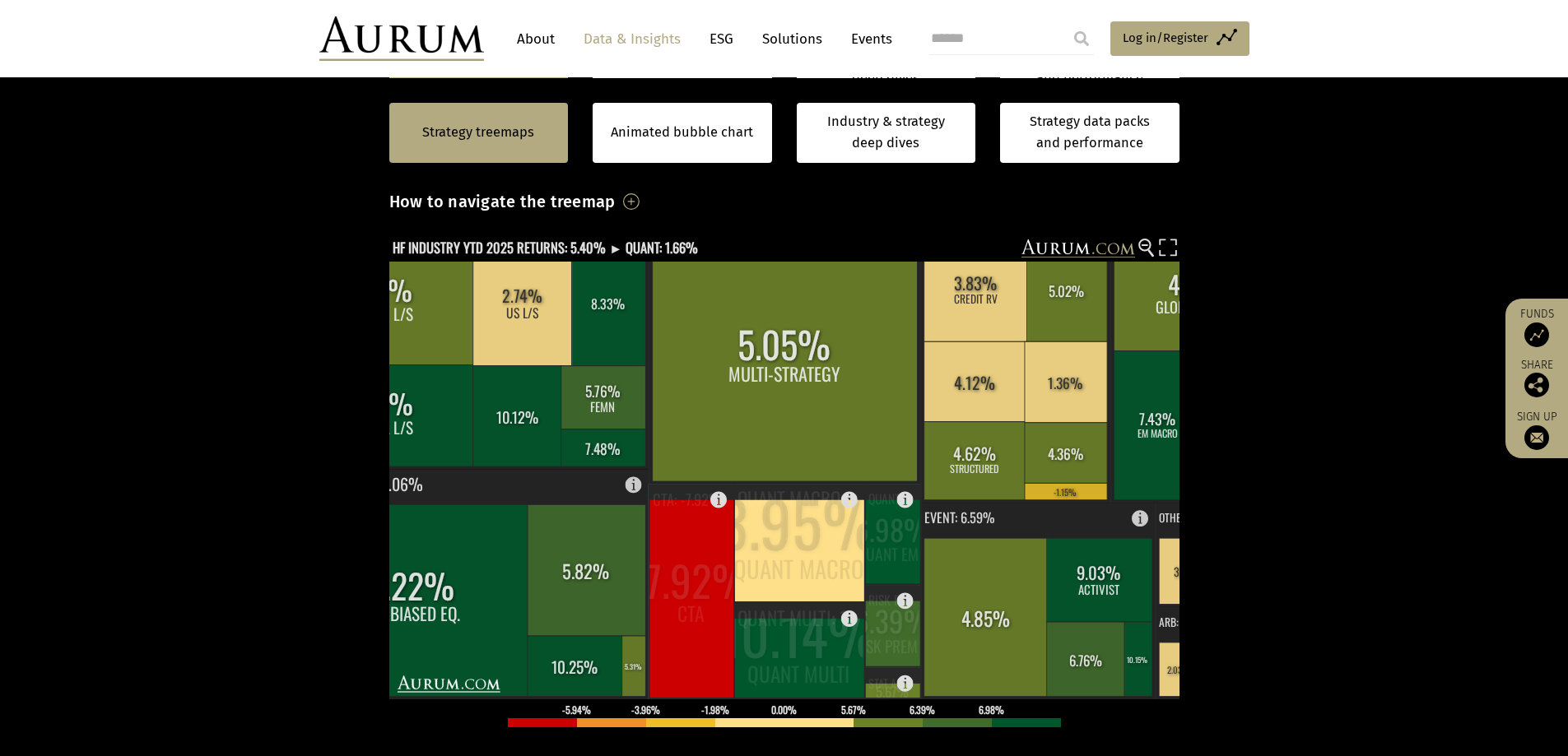
scroll to position [411, 0]
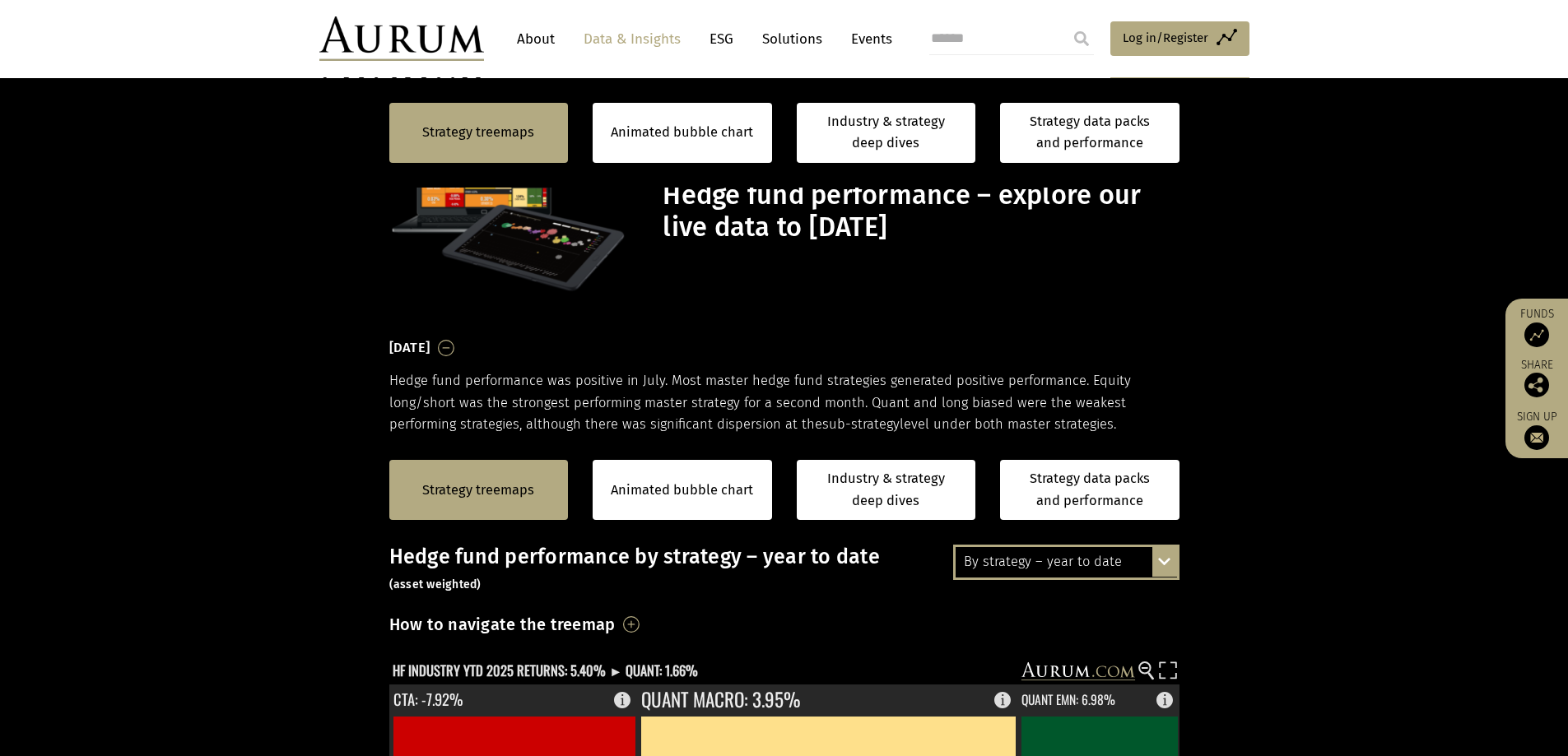
scroll to position [411, 0]
